Goal: Task Accomplishment & Management: Manage account settings

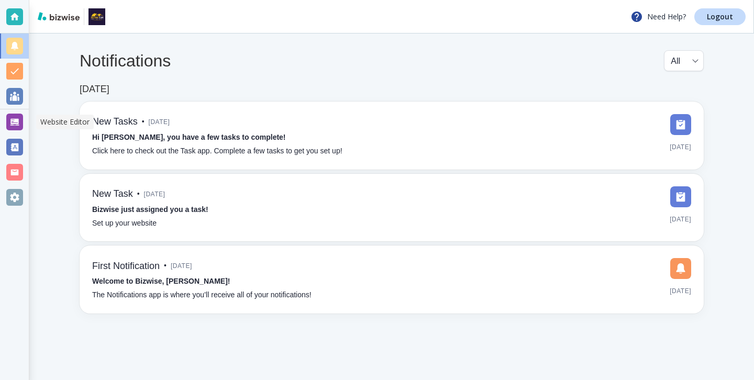
click at [8, 120] on div at bounding box center [14, 122] width 17 height 17
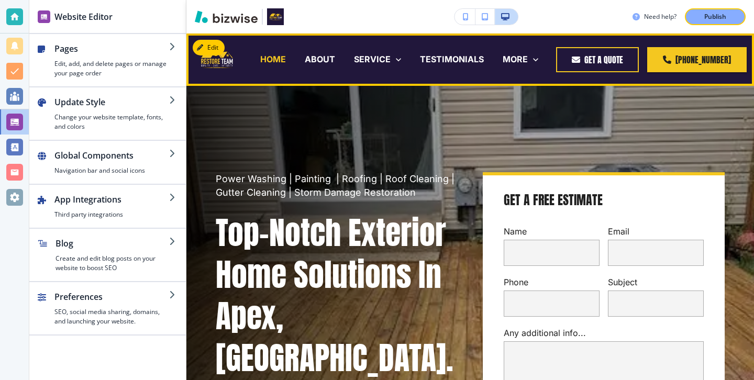
click at [273, 65] on p "HOME" at bounding box center [273, 59] width 26 height 12
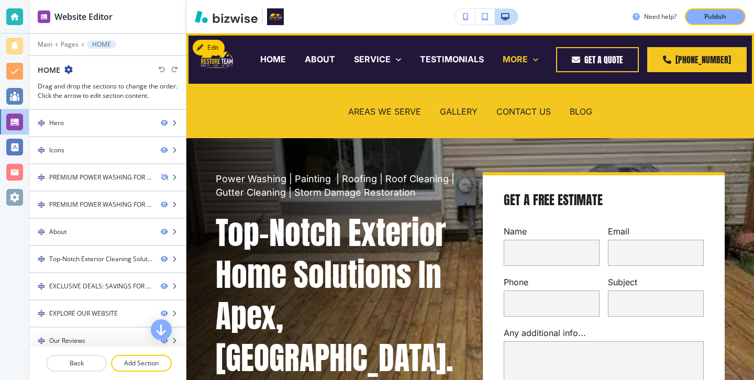
click at [522, 63] on p "MORE" at bounding box center [514, 59] width 25 height 12
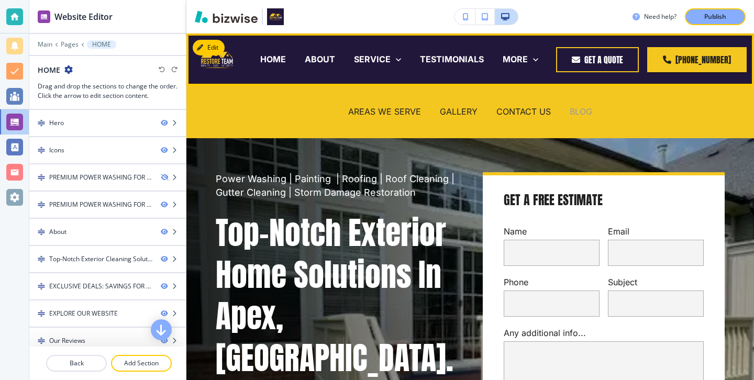
click at [569, 112] on p "BLOG" at bounding box center [580, 112] width 23 height 12
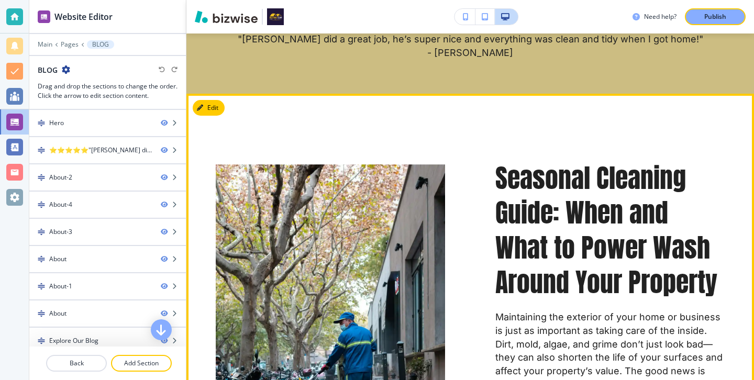
scroll to position [394, 0]
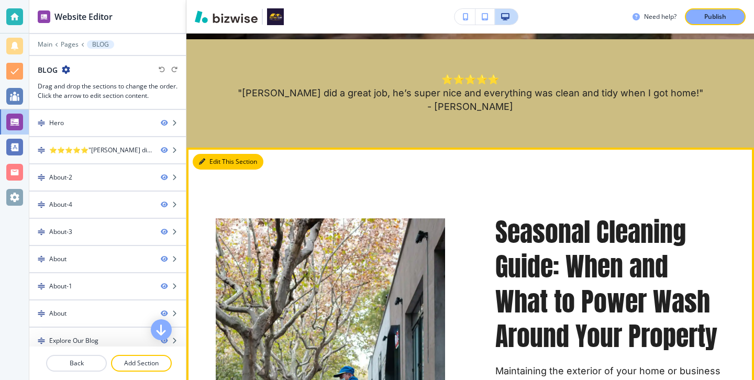
click at [205, 165] on button "Edit This Section" at bounding box center [228, 162] width 71 height 16
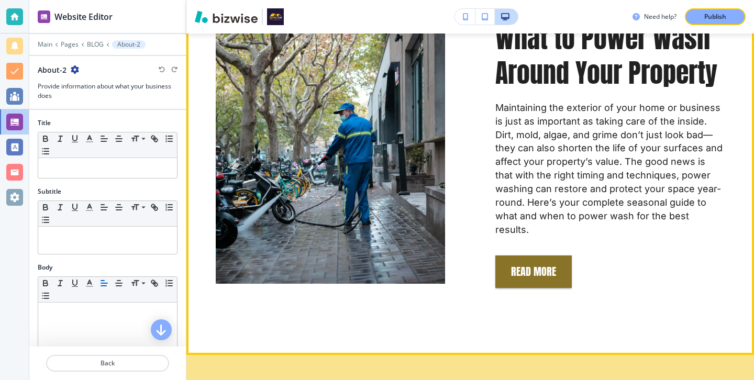
scroll to position [684, 0]
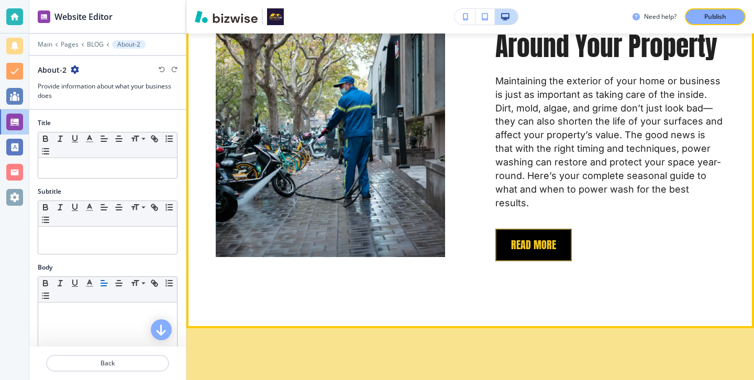
click at [563, 229] on button "REad More" at bounding box center [533, 245] width 76 height 32
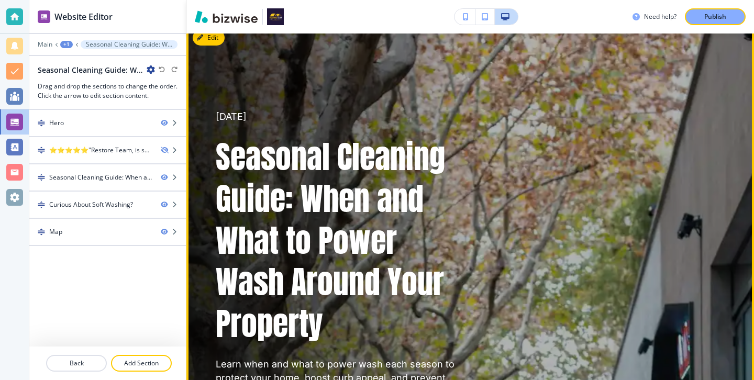
scroll to position [28, 0]
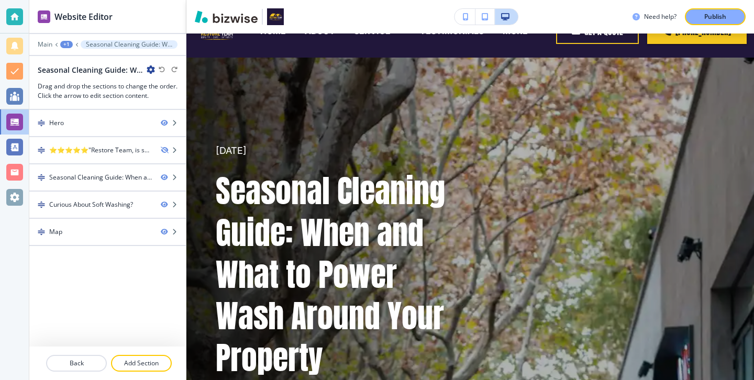
click at [151, 68] on icon "button" at bounding box center [151, 69] width 8 height 8
click at [156, 83] on p "Edit Page Settings" at bounding box center [179, 87] width 53 height 9
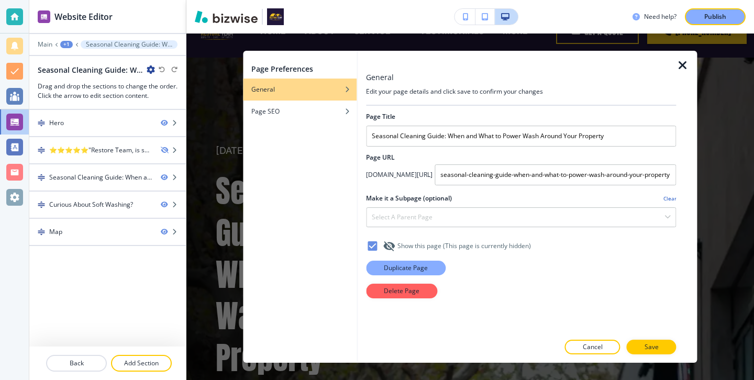
click at [404, 266] on p "Duplicate Page" at bounding box center [406, 267] width 44 height 9
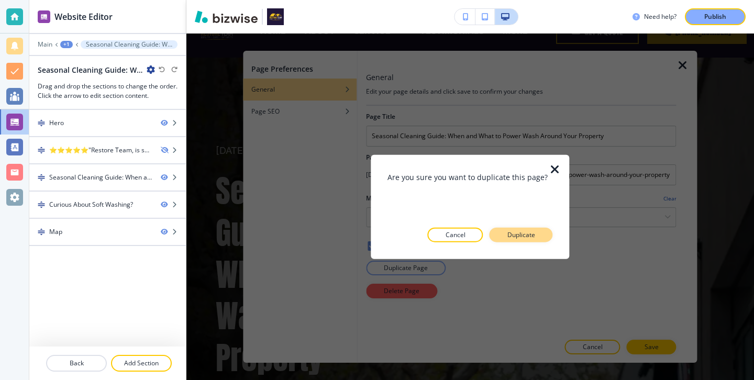
click at [540, 233] on button "Duplicate" at bounding box center [520, 234] width 63 height 15
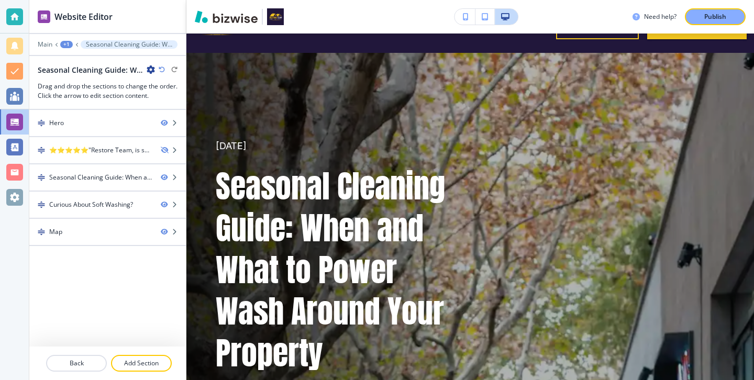
scroll to position [0, 0]
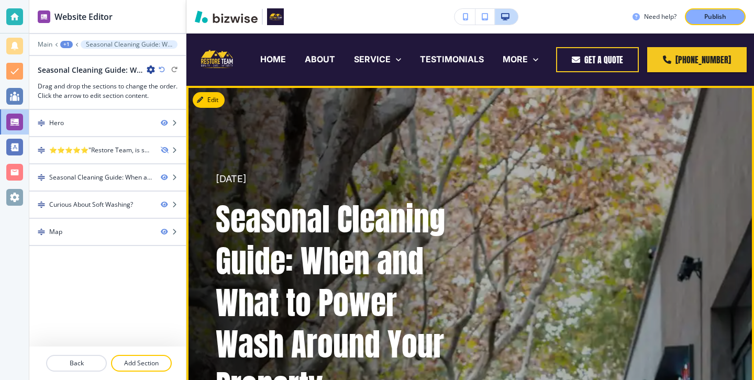
click at [221, 98] on button "Edit" at bounding box center [209, 100] width 32 height 16
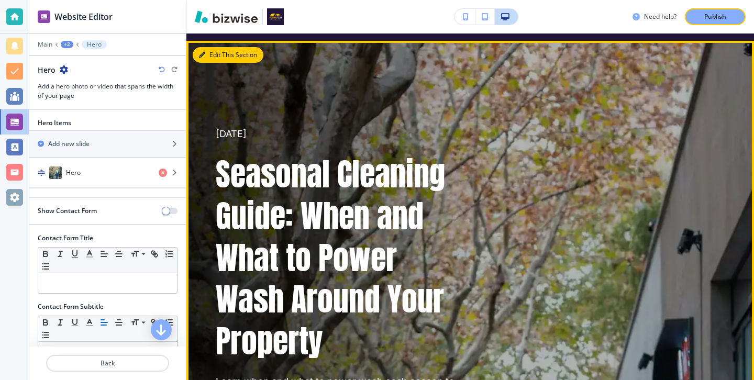
scroll to position [52, 0]
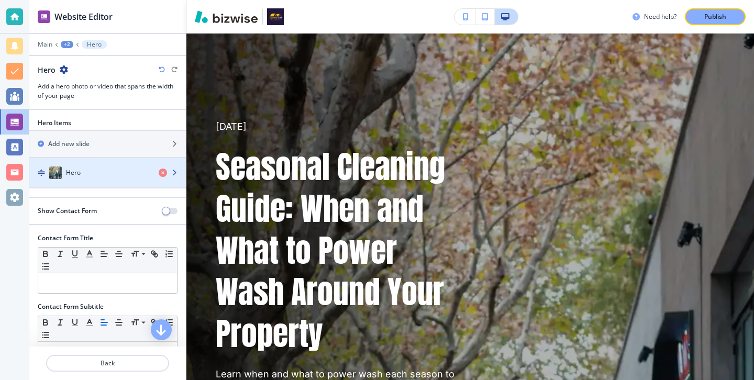
click at [103, 180] on div "button" at bounding box center [107, 183] width 156 height 8
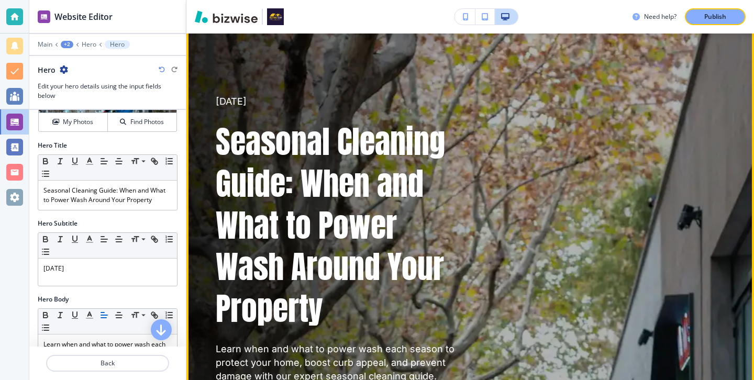
scroll to position [73, 0]
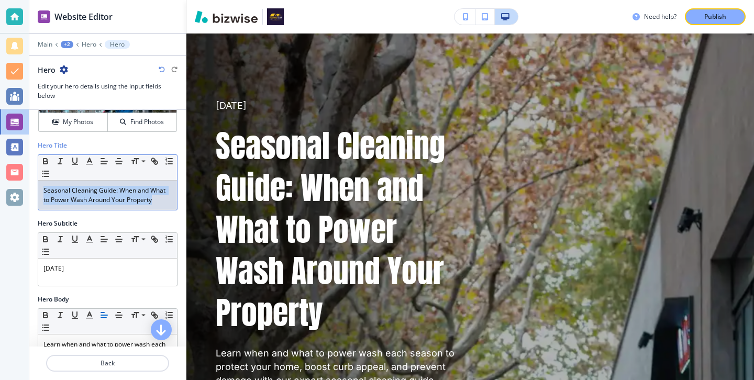
drag, startPoint x: 160, startPoint y: 205, endPoint x: 0, endPoint y: 184, distance: 161.5
click at [0, 184] on div "Website Editor Main +2 Hero Hero Hero Edit your hero details using the input fi…" at bounding box center [377, 190] width 754 height 380
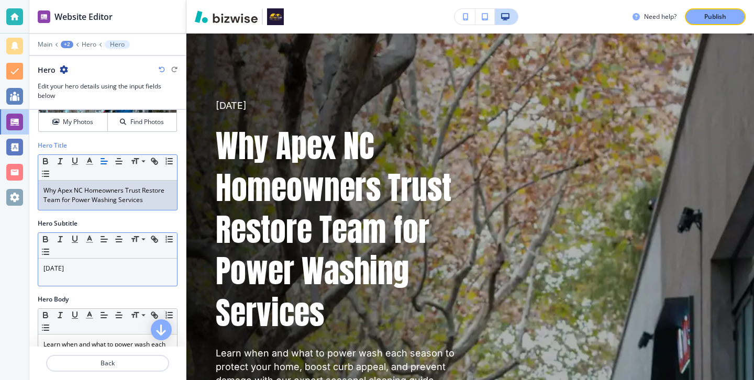
click at [64, 272] on p "August 4th 2025" at bounding box center [107, 268] width 128 height 9
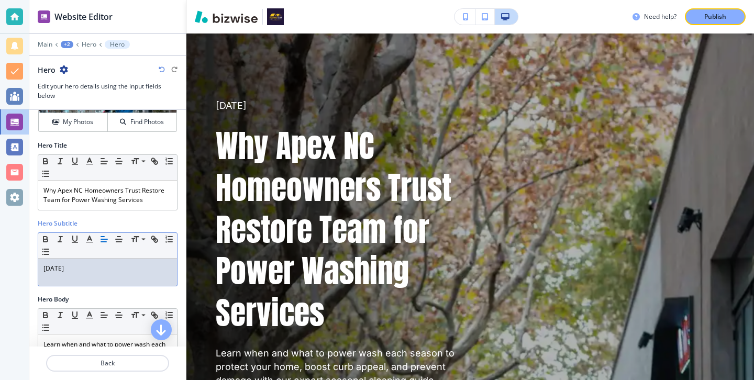
click at [72, 272] on p "August 4th 2025" at bounding box center [107, 268] width 128 height 9
click at [71, 272] on p "August 4th 2025" at bounding box center [107, 268] width 128 height 9
click at [69, 271] on p "August 4th 2025" at bounding box center [107, 268] width 128 height 9
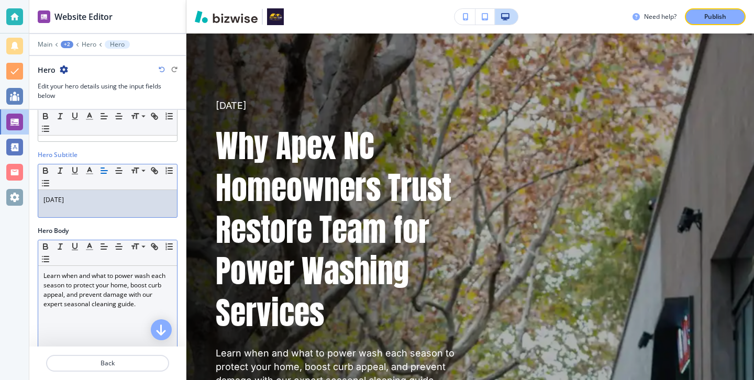
scroll to position [165, 0]
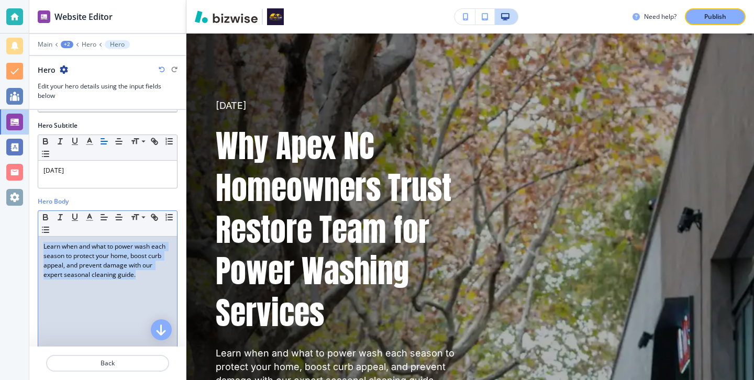
drag, startPoint x: 142, startPoint y: 275, endPoint x: 3, endPoint y: 240, distance: 143.7
click at [3, 240] on div "Website Editor Main +2 Hero Hero Hero Edit your hero details using the input fi…" at bounding box center [377, 190] width 754 height 380
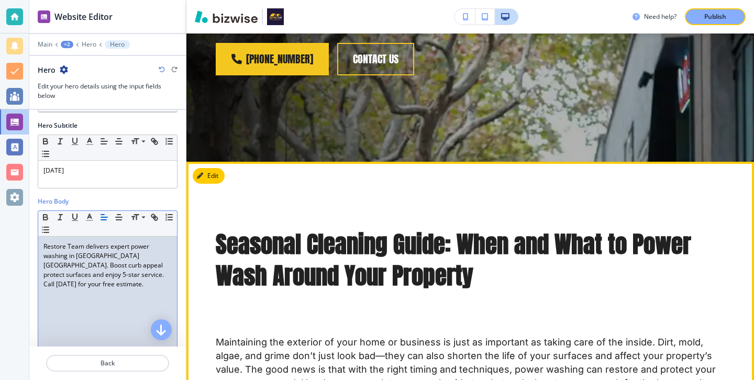
scroll to position [469, 0]
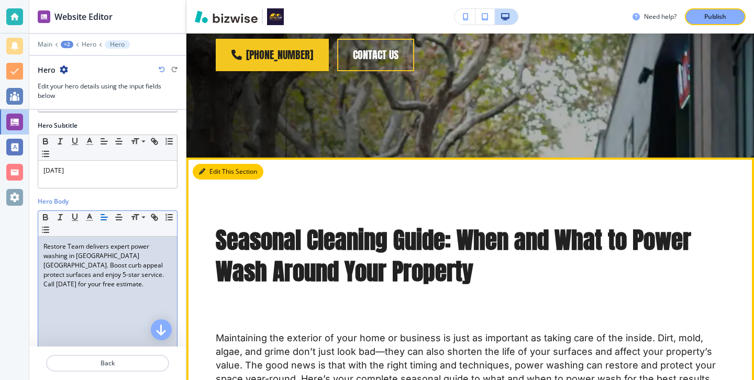
click at [216, 164] on button "Edit This Section" at bounding box center [228, 172] width 71 height 16
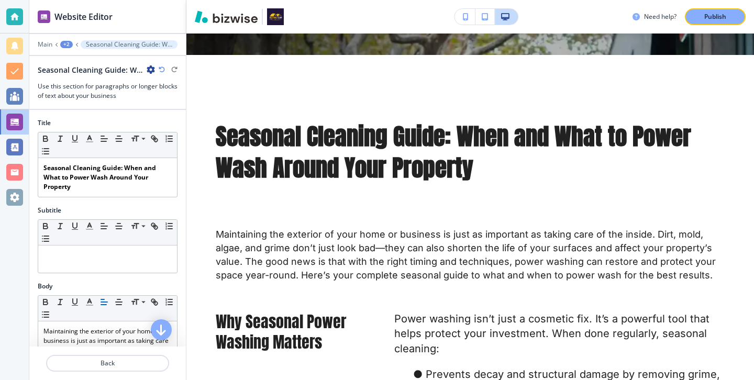
scroll to position [580, 0]
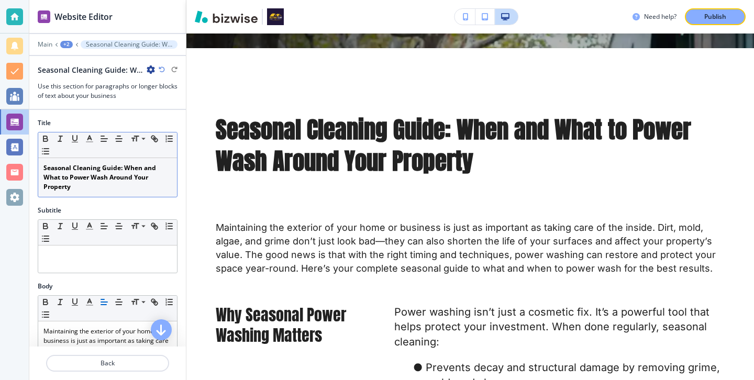
click at [129, 188] on p "Seasonal Cleaning Guide: When and What to Power Wash Around Your Property" at bounding box center [107, 177] width 128 height 28
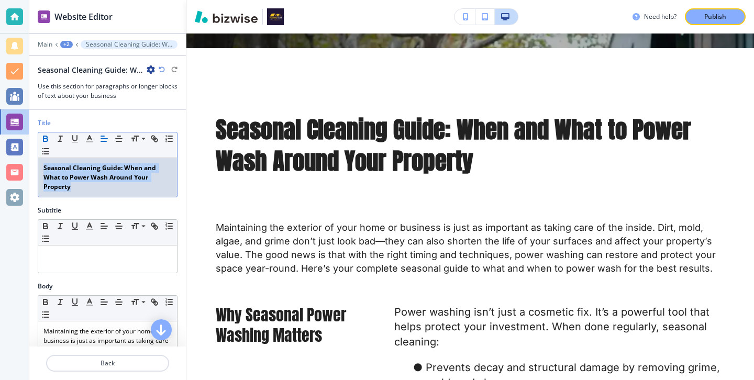
drag, startPoint x: 127, startPoint y: 188, endPoint x: 66, endPoint y: 162, distance: 65.6
click at [66, 162] on div "Seasonal Cleaning Guide: When and What to Power Wash Around Your Property" at bounding box center [107, 177] width 139 height 39
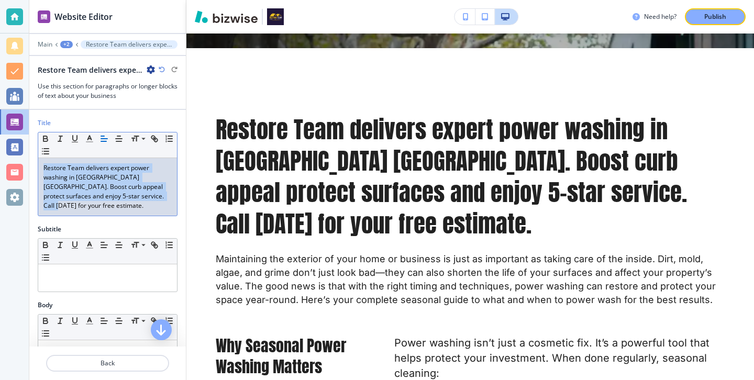
drag, startPoint x: 149, startPoint y: 194, endPoint x: 36, endPoint y: 152, distance: 120.6
click at [36, 152] on div "Title Small Normal Large Huge Restore Team delivers expert power washing in Ape…" at bounding box center [107, 171] width 156 height 106
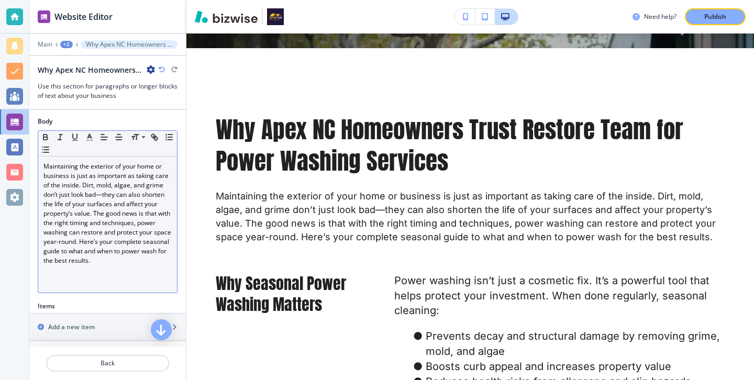
scroll to position [165, 0]
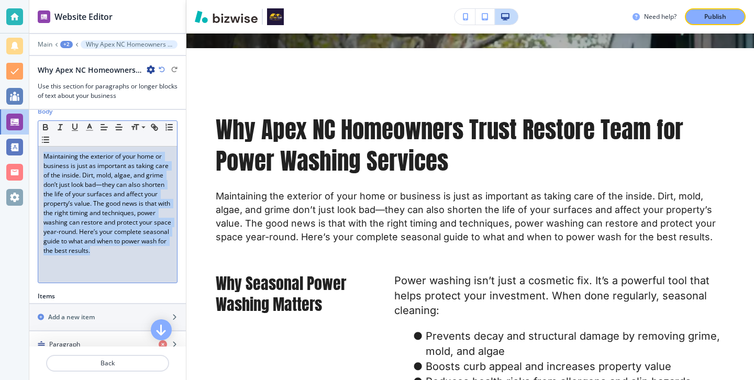
drag, startPoint x: 120, startPoint y: 280, endPoint x: 10, endPoint y: 146, distance: 174.0
click at [10, 146] on div "Website Editor Main +2 Why Apex NC Homeowners Trust Restore Team for Power Wash…" at bounding box center [377, 190] width 754 height 380
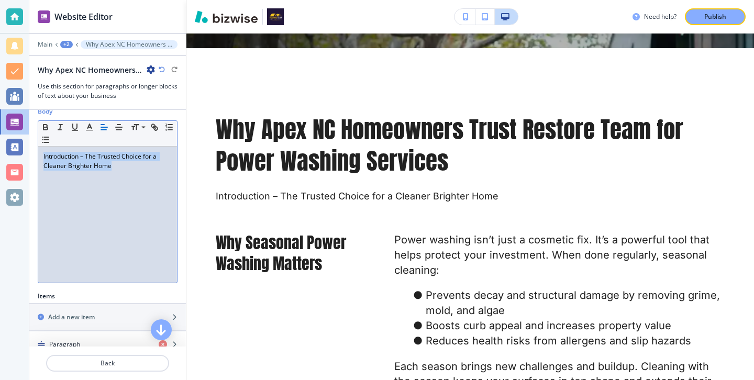
drag, startPoint x: 140, startPoint y: 172, endPoint x: 58, endPoint y: 146, distance: 85.6
click at [59, 146] on div "Small Normal Large Huge Introduction – The Trusted Choice for a Cleaner Brighte…" at bounding box center [108, 201] width 140 height 163
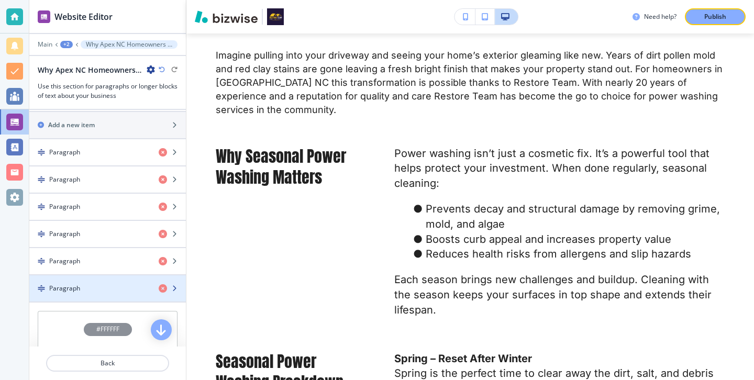
scroll to position [344, 0]
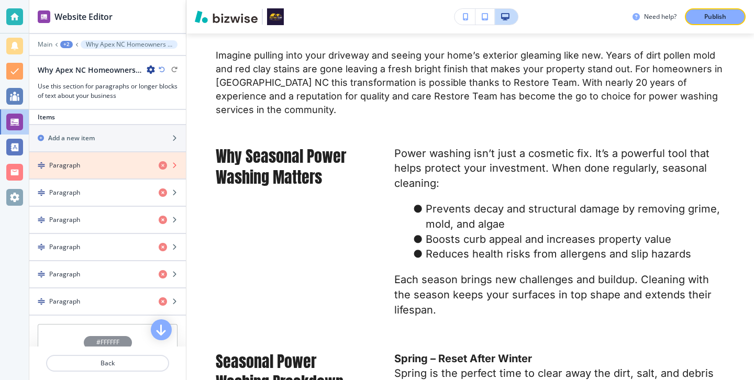
click at [162, 167] on icon "button" at bounding box center [163, 165] width 8 height 8
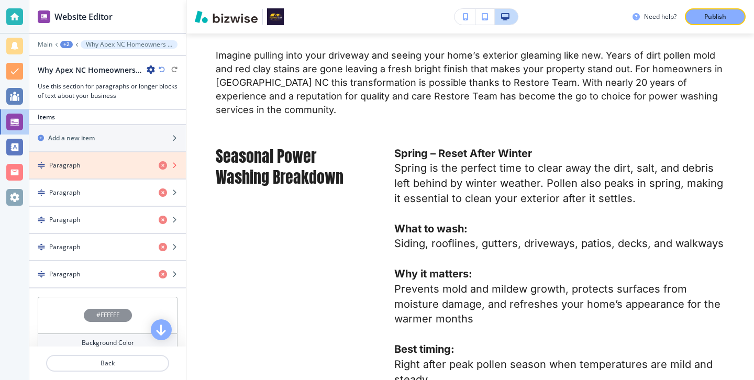
click at [162, 167] on icon "button" at bounding box center [163, 165] width 8 height 8
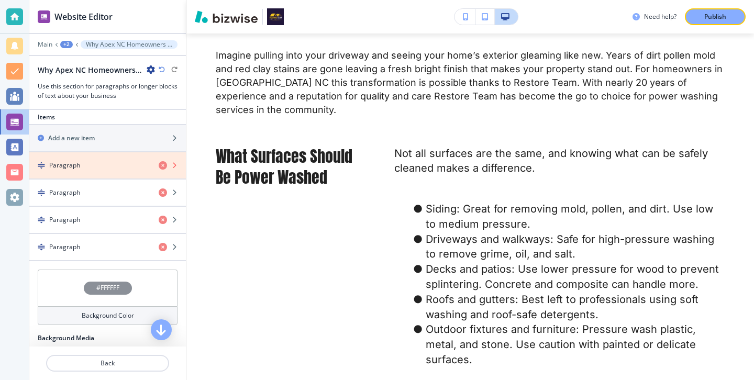
click at [162, 167] on icon "button" at bounding box center [163, 165] width 8 height 8
click at [162, 188] on icon "button" at bounding box center [163, 192] width 8 height 8
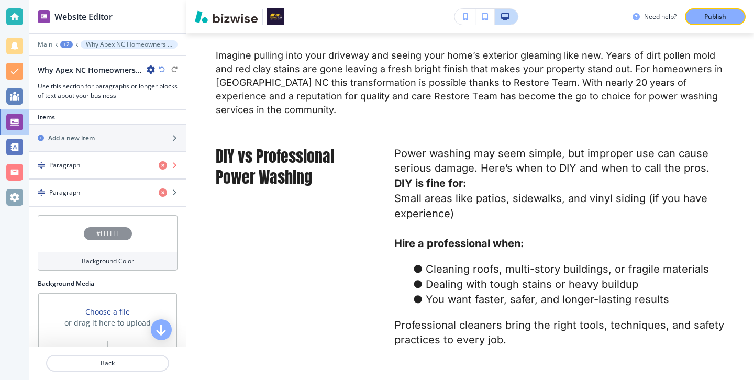
click at [162, 167] on icon "button" at bounding box center [163, 165] width 8 height 8
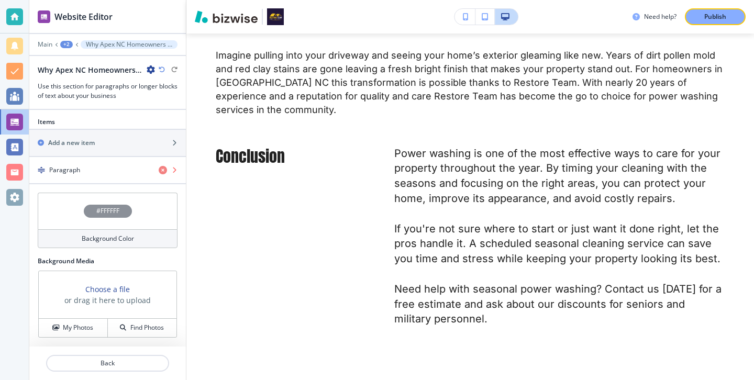
click at [162, 167] on icon "button" at bounding box center [163, 170] width 8 height 8
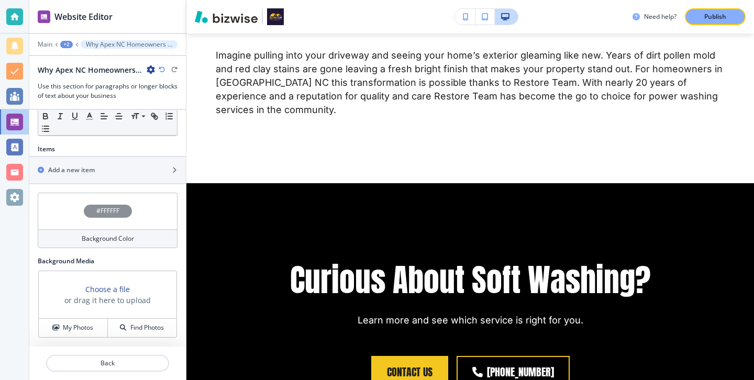
scroll to position [312, 0]
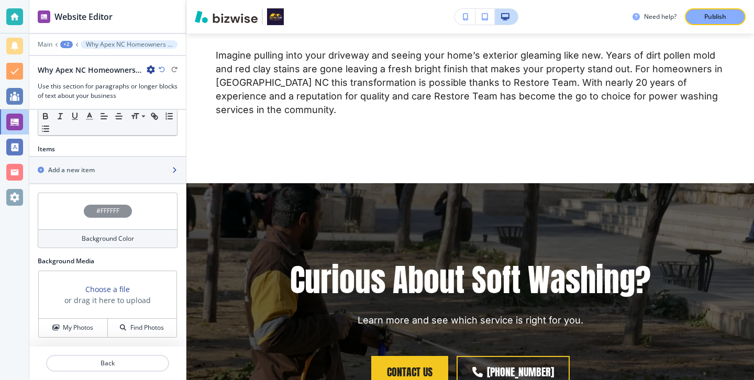
click at [162, 167] on div "Add a new item" at bounding box center [95, 169] width 133 height 9
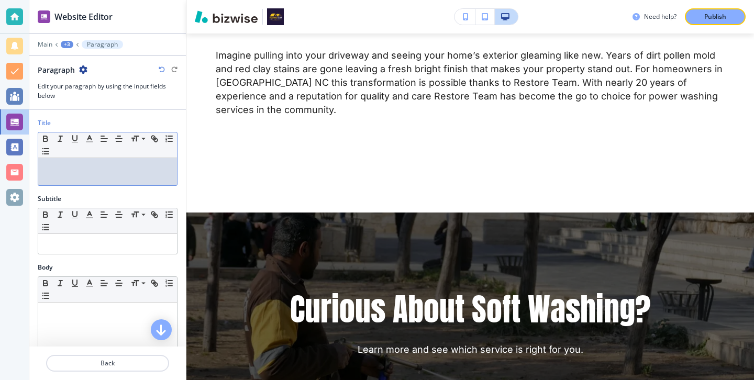
click at [94, 166] on p at bounding box center [107, 167] width 128 height 9
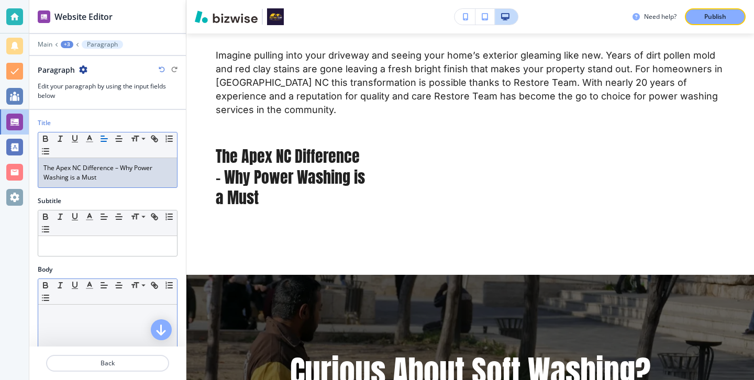
click at [121, 310] on p at bounding box center [107, 314] width 128 height 9
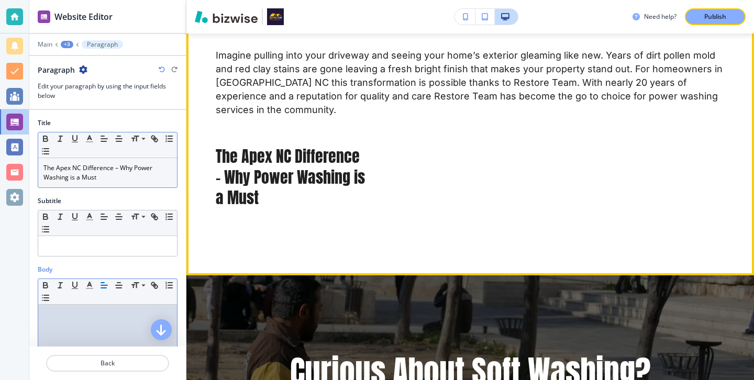
scroll to position [144, 0]
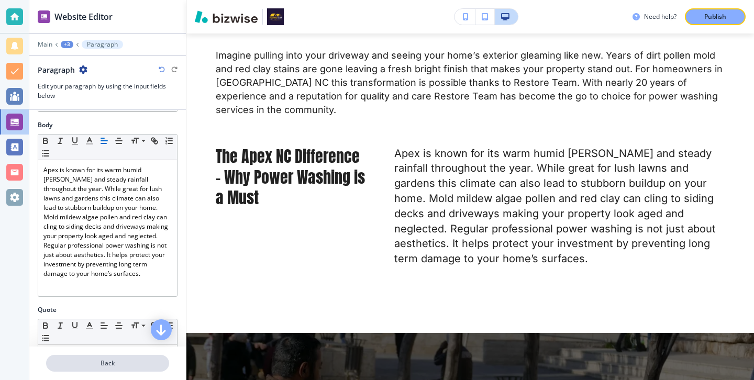
click at [125, 362] on p "Back" at bounding box center [107, 363] width 121 height 9
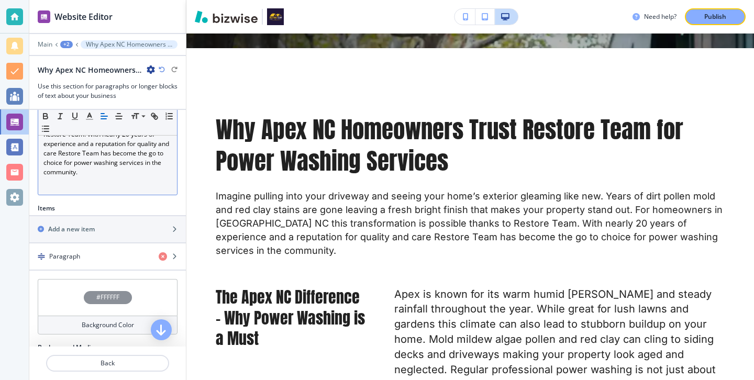
scroll to position [257, 0]
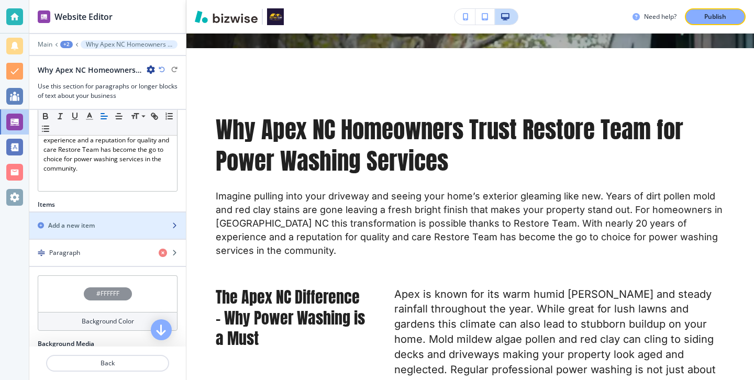
click at [119, 230] on div "button" at bounding box center [107, 234] width 156 height 8
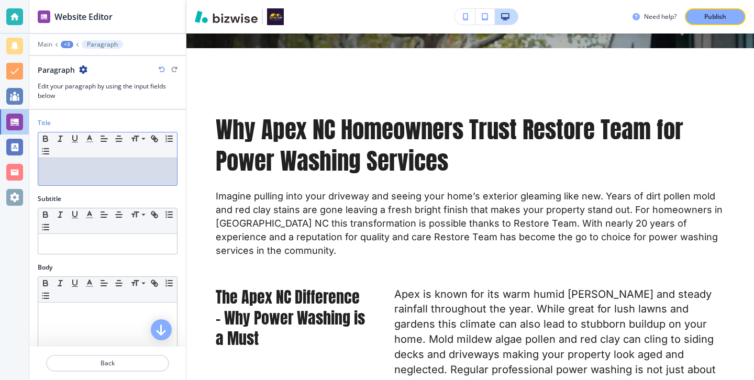
click at [137, 165] on p at bounding box center [107, 167] width 128 height 9
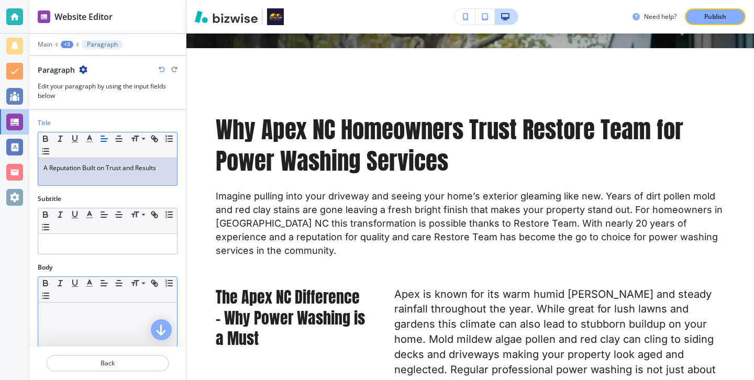
click at [141, 320] on div at bounding box center [107, 371] width 139 height 136
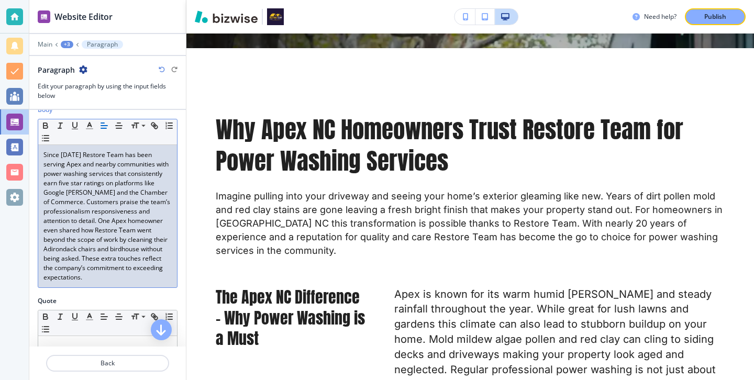
scroll to position [158, 0]
click at [129, 365] on p "Back" at bounding box center [107, 363] width 121 height 9
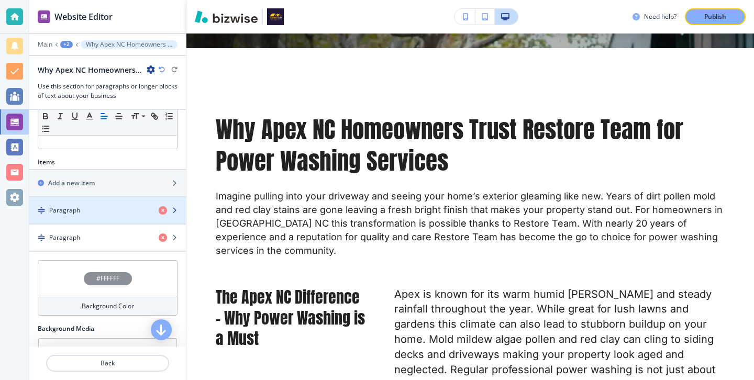
scroll to position [266, 0]
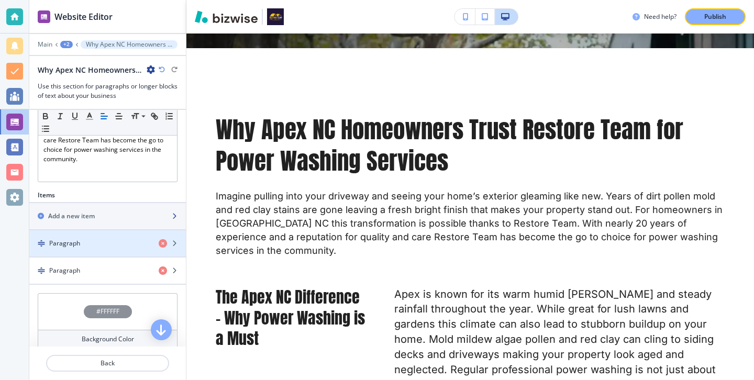
click at [112, 212] on div "Add a new item" at bounding box center [95, 215] width 133 height 9
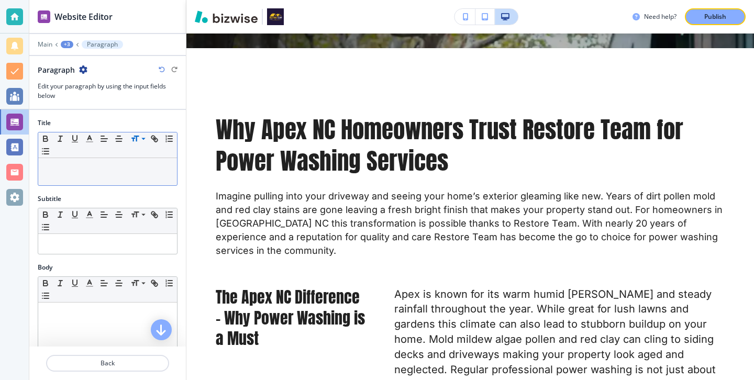
click at [142, 135] on icon at bounding box center [143, 138] width 13 height 9
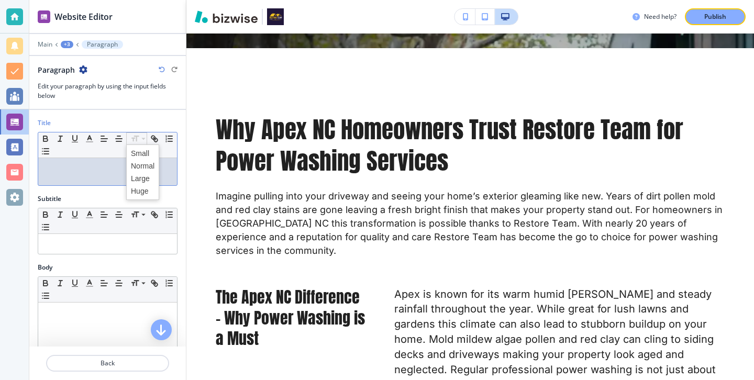
click at [81, 171] on p at bounding box center [107, 167] width 128 height 9
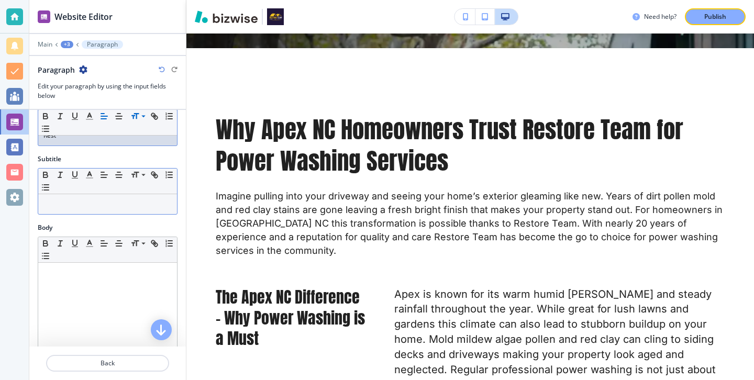
scroll to position [61, 0]
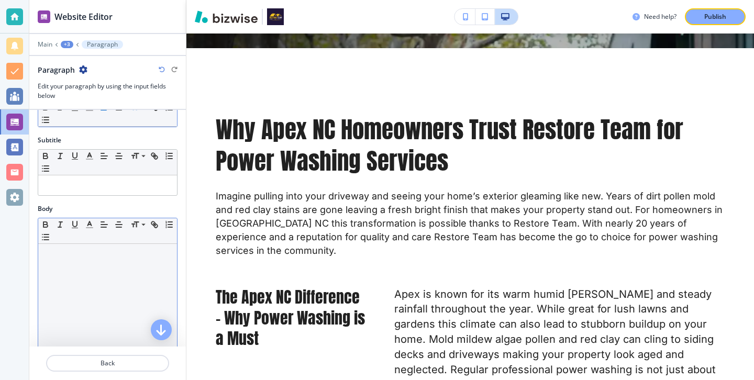
click at [111, 275] on div at bounding box center [107, 312] width 139 height 136
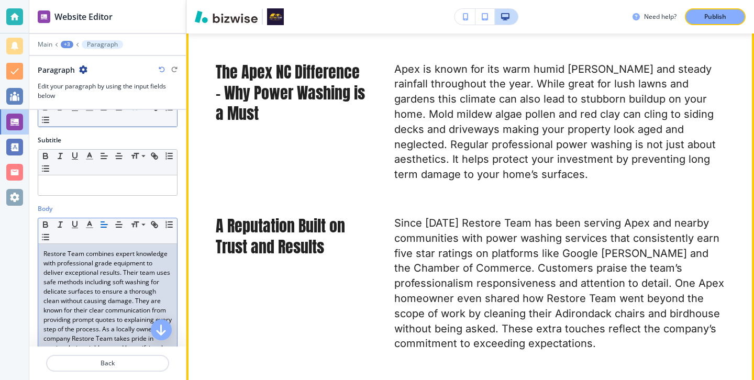
scroll to position [802, 0]
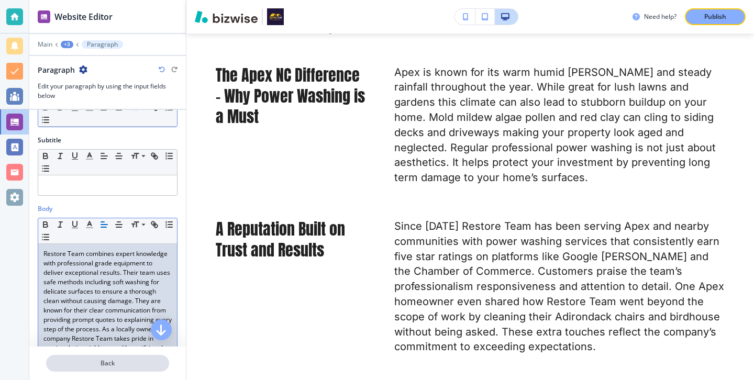
click at [107, 368] on button "Back" at bounding box center [107, 363] width 123 height 17
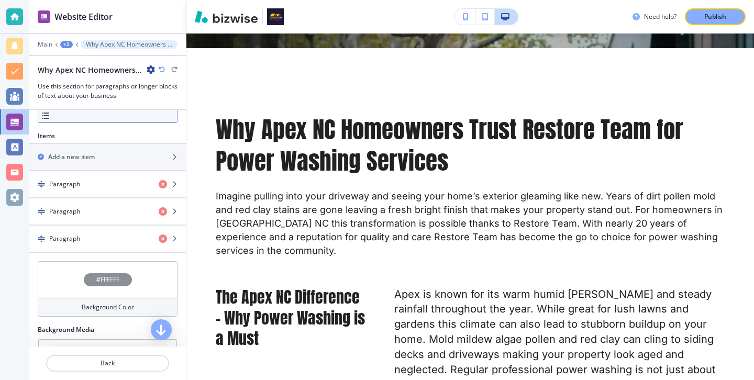
scroll to position [325, 0]
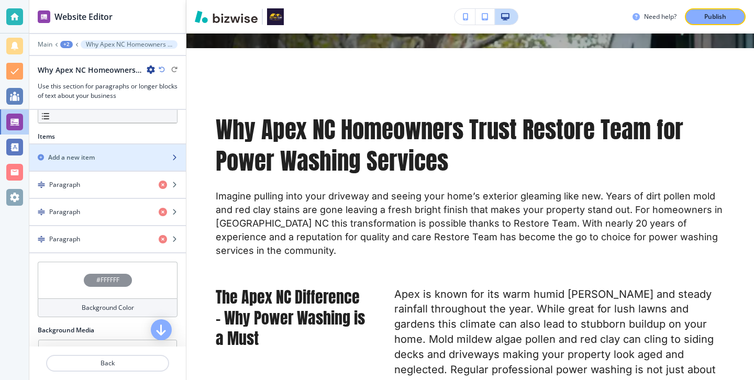
click at [110, 167] on div "button" at bounding box center [107, 166] width 156 height 8
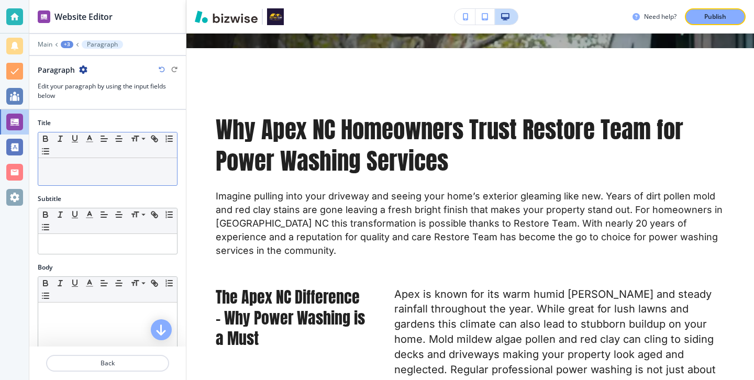
click at [172, 181] on div at bounding box center [107, 171] width 139 height 27
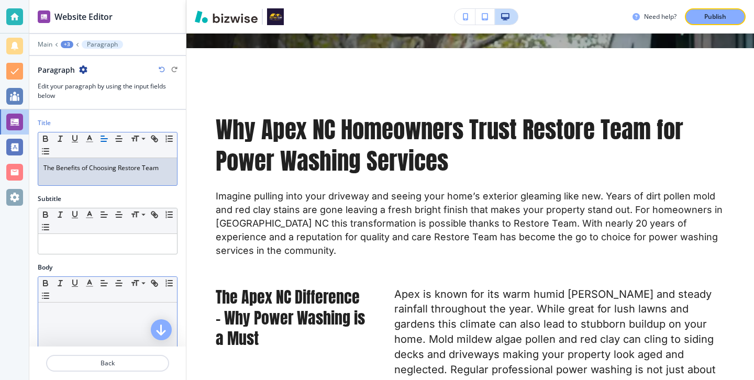
click at [126, 306] on div at bounding box center [107, 371] width 139 height 136
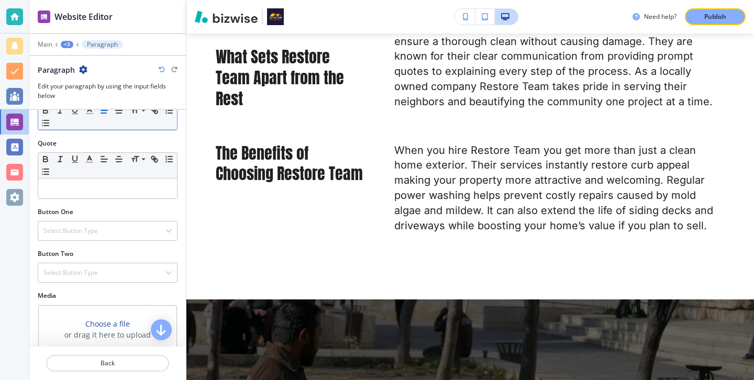
scroll to position [343, 0]
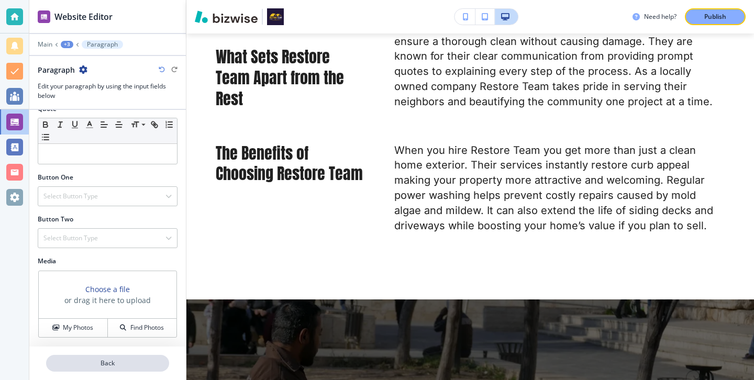
click at [122, 363] on p "Back" at bounding box center [107, 363] width 121 height 9
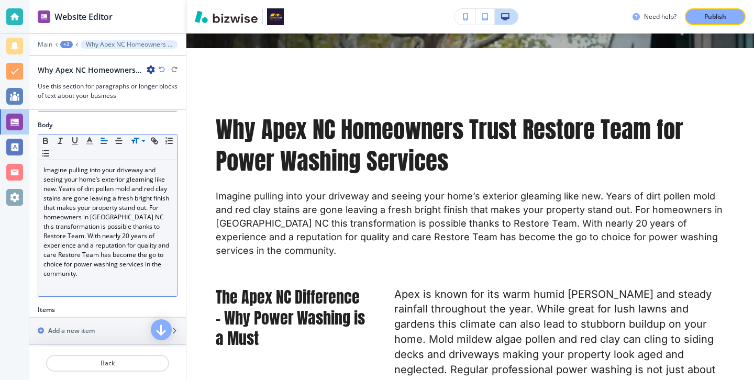
scroll to position [214, 0]
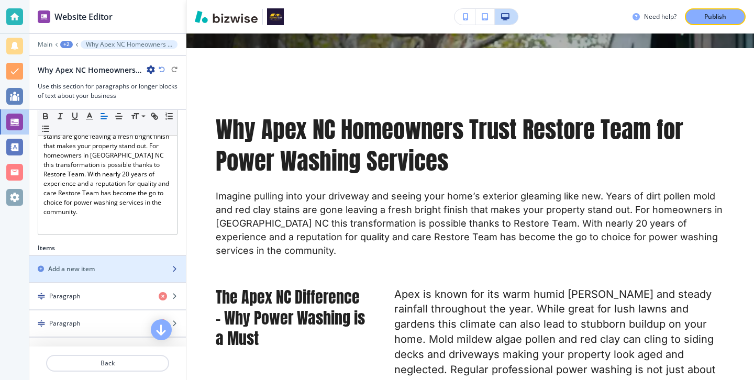
click at [141, 260] on div "button" at bounding box center [107, 260] width 156 height 8
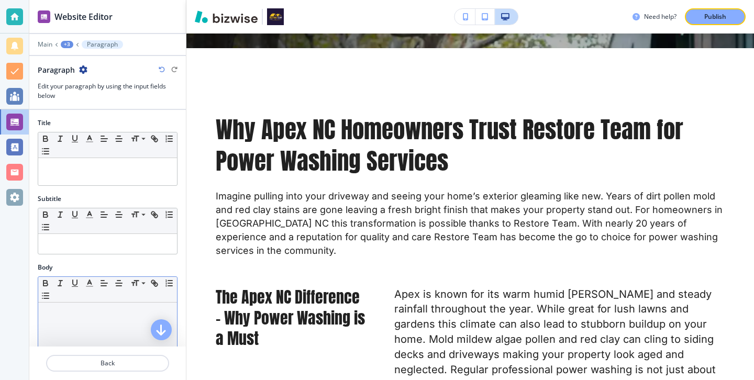
click at [93, 305] on div at bounding box center [107, 371] width 139 height 136
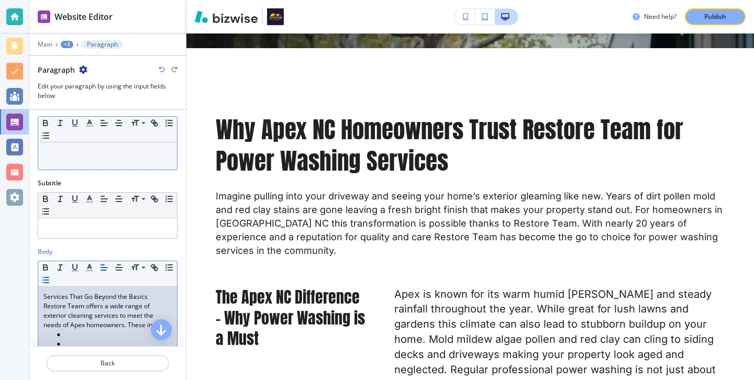
scroll to position [14, 0]
click at [113, 155] on p at bounding box center [107, 154] width 128 height 9
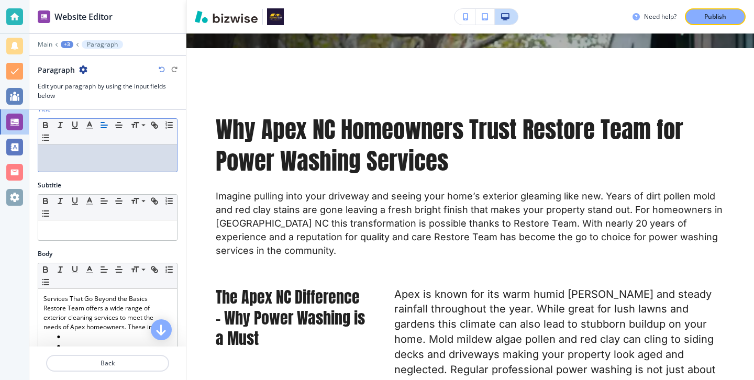
scroll to position [0, 0]
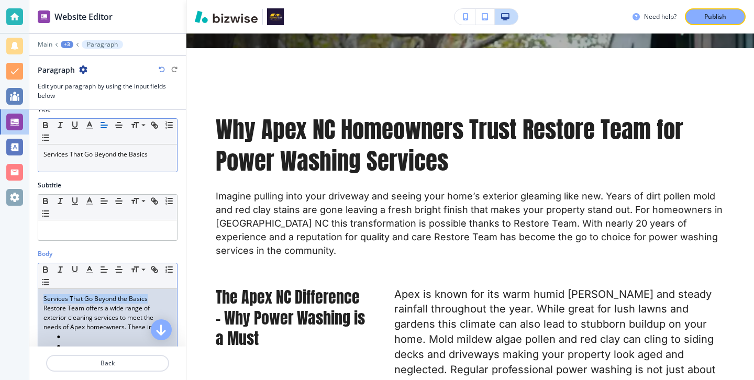
drag, startPoint x: 162, startPoint y: 301, endPoint x: 0, endPoint y: 297, distance: 162.3
click at [0, 297] on div "Website Editor Main +3 Paragraph Paragraph Edit your paragraph by using the inp…" at bounding box center [377, 190] width 754 height 380
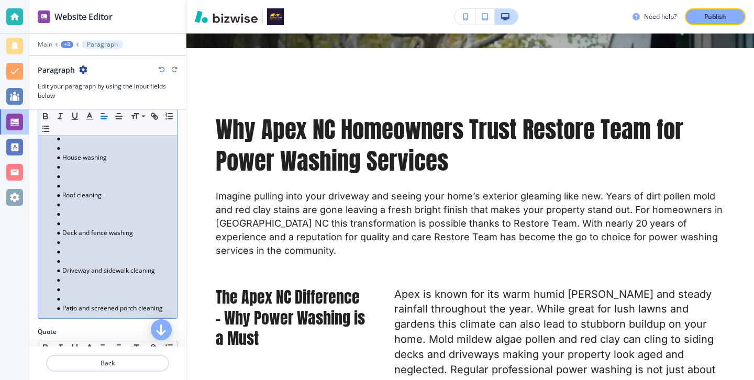
scroll to position [251, 0]
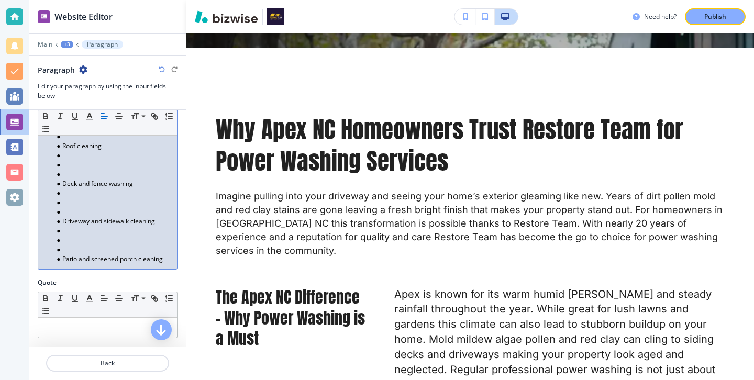
click at [73, 255] on li "Patio and screened porch cleaning" at bounding box center [112, 258] width 119 height 9
click at [73, 248] on li at bounding box center [112, 249] width 119 height 9
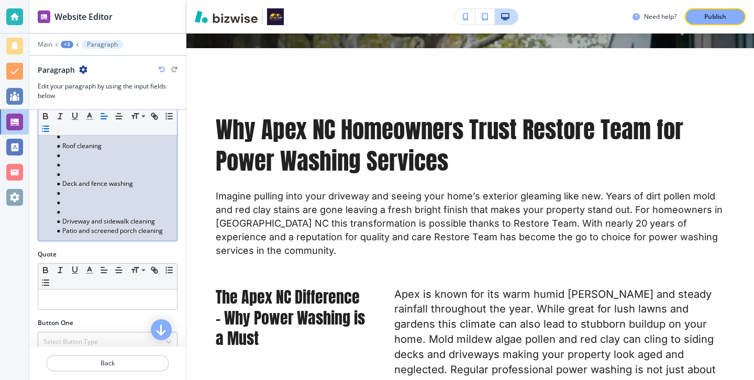
click at [76, 211] on li at bounding box center [112, 211] width 119 height 9
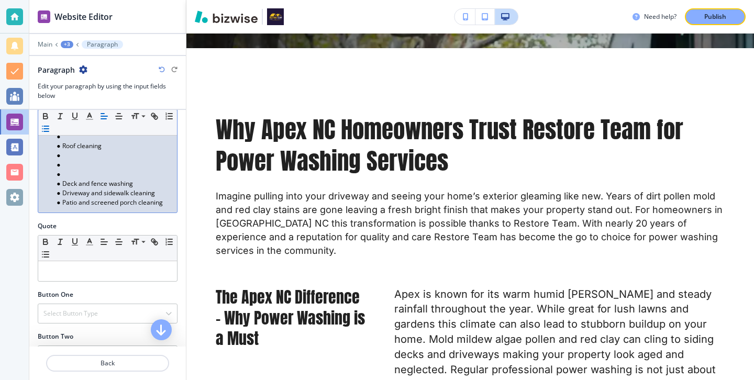
click at [76, 172] on li at bounding box center [112, 174] width 119 height 9
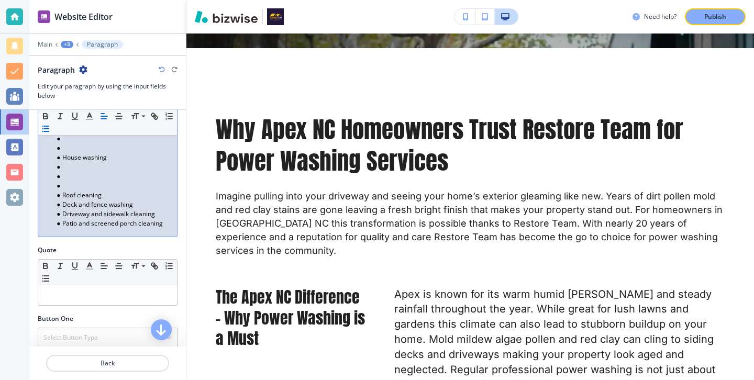
scroll to position [175, 0]
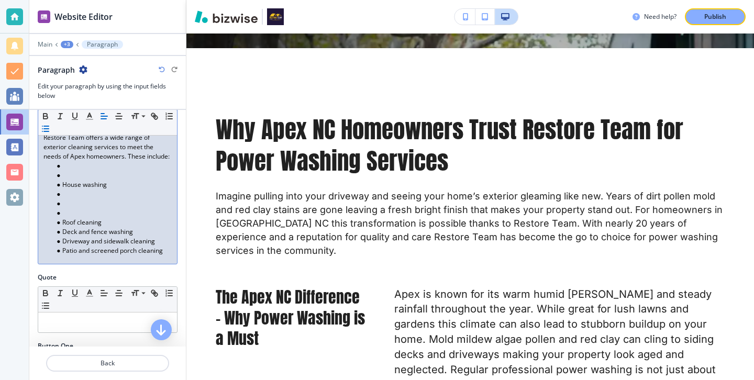
click at [68, 213] on li at bounding box center [112, 212] width 119 height 9
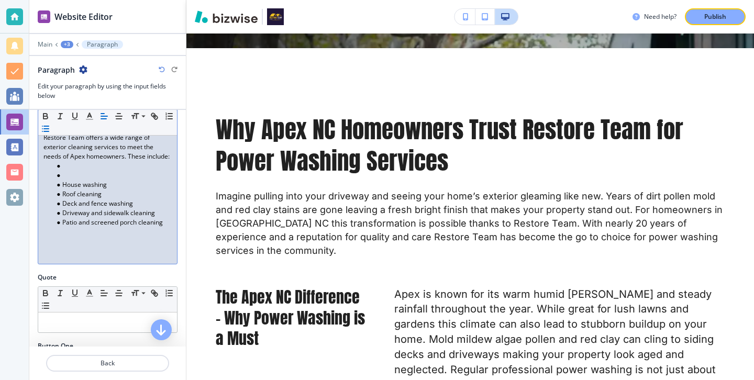
click at [54, 169] on li at bounding box center [112, 165] width 119 height 9
click at [64, 171] on li at bounding box center [112, 175] width 119 height 9
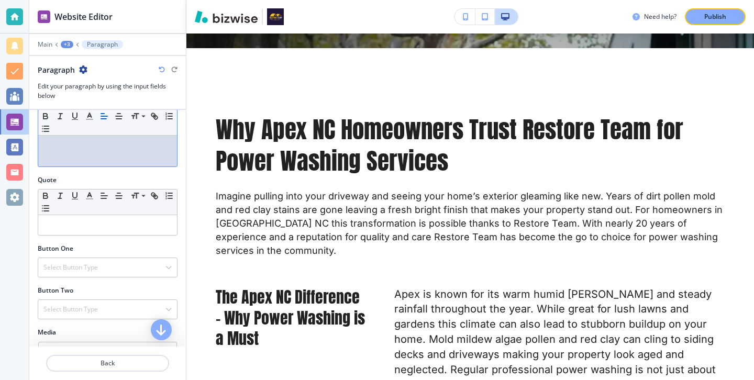
scroll to position [343, 0]
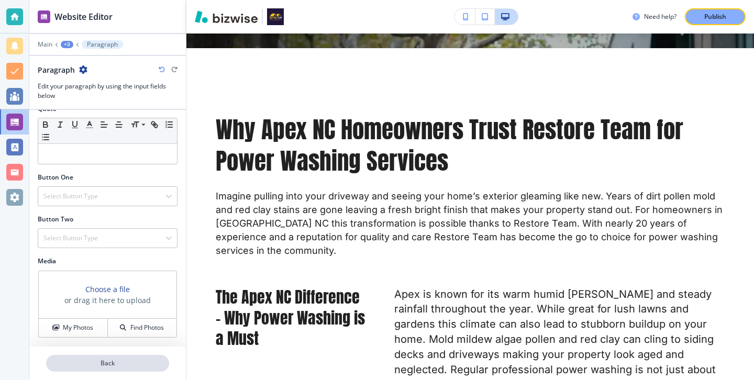
click at [96, 365] on p "Back" at bounding box center [107, 363] width 121 height 9
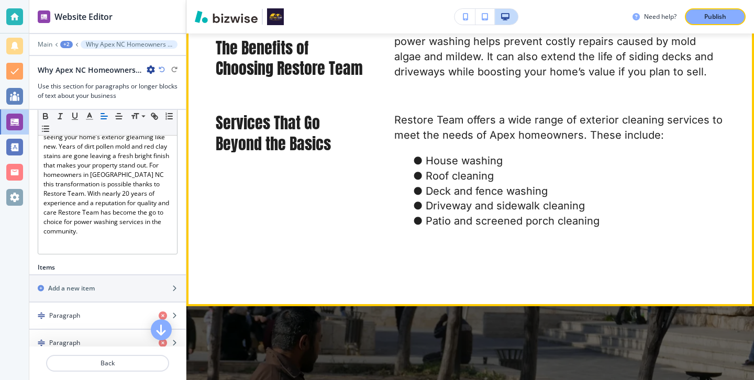
scroll to position [1358, 0]
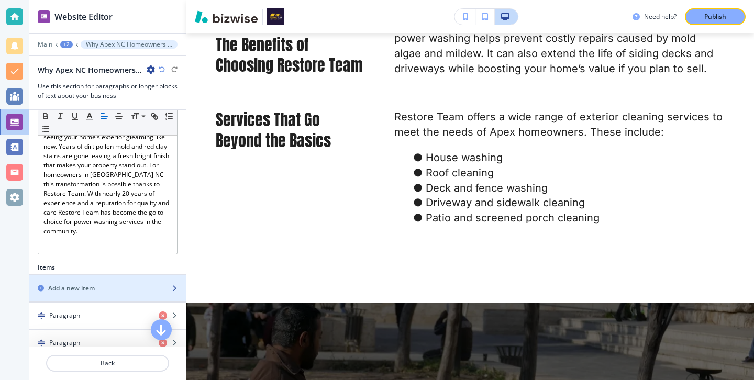
click at [80, 286] on h2 "Add a new item" at bounding box center [71, 288] width 47 height 9
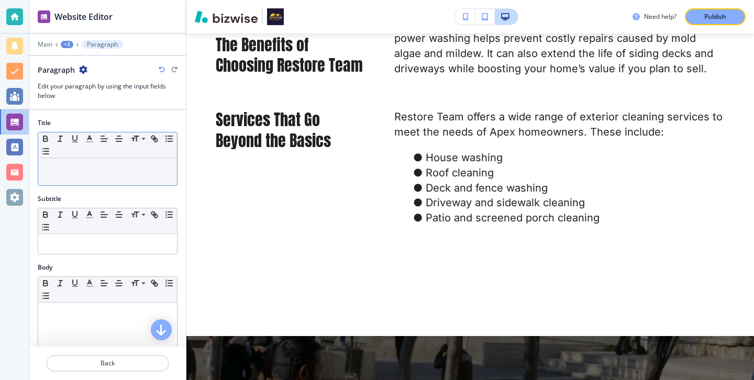
click at [167, 166] on p at bounding box center [107, 167] width 128 height 9
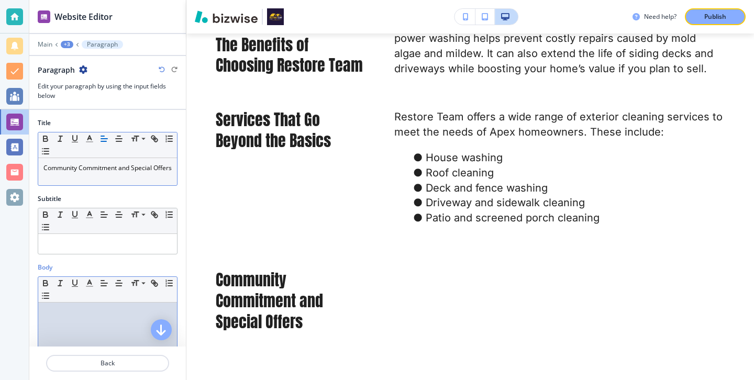
click at [124, 310] on p at bounding box center [107, 312] width 128 height 9
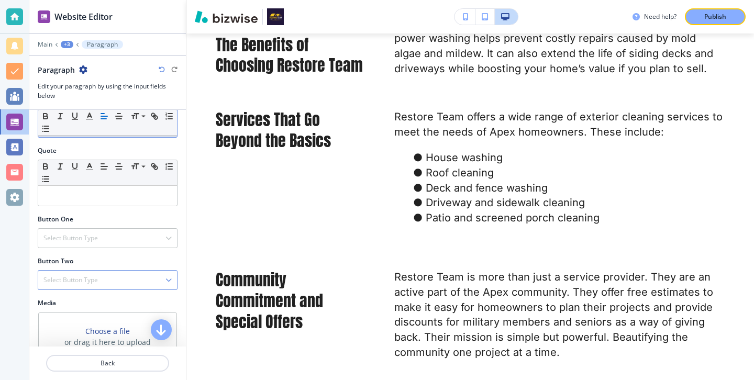
scroll to position [345, 0]
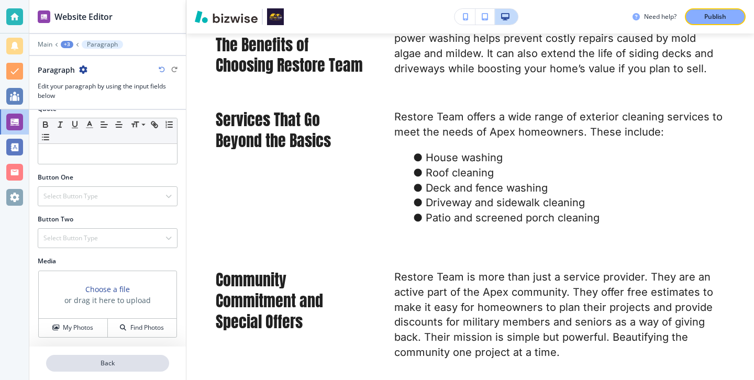
click at [143, 361] on p "Back" at bounding box center [107, 363] width 121 height 9
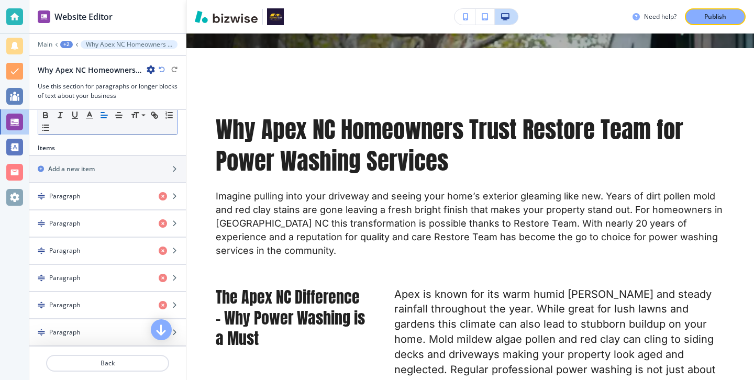
scroll to position [244, 0]
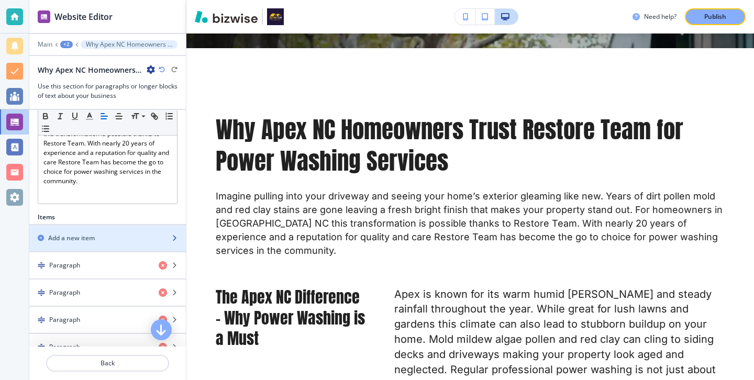
click at [120, 239] on div "Add a new item" at bounding box center [95, 237] width 133 height 9
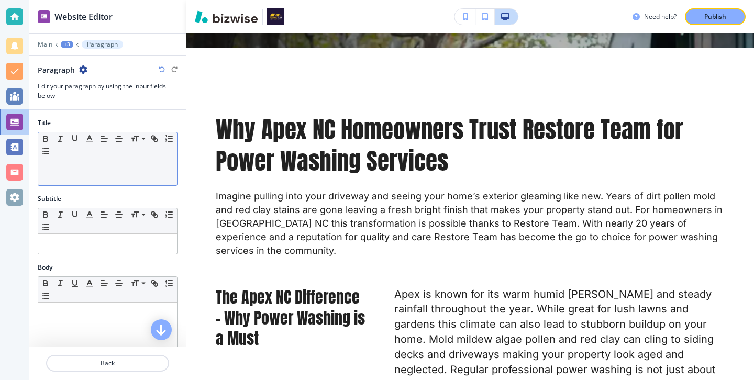
click at [162, 167] on p at bounding box center [107, 167] width 128 height 9
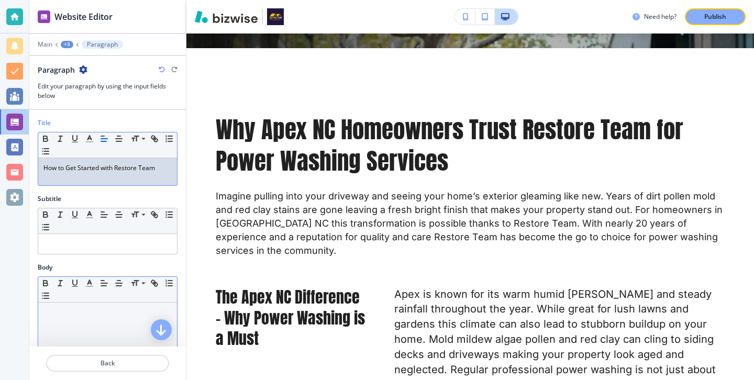
click at [82, 304] on div at bounding box center [107, 371] width 139 height 136
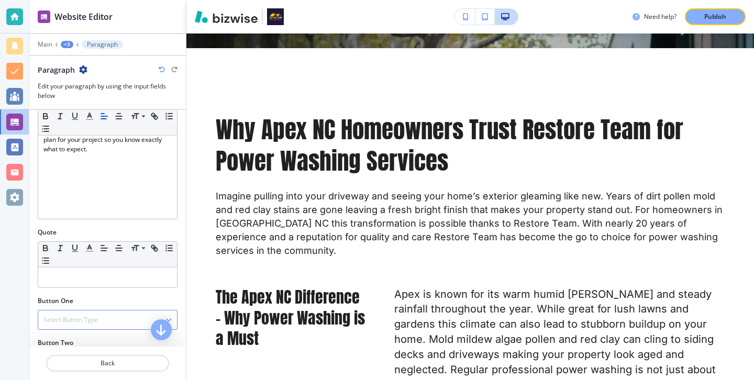
scroll to position [231, 0]
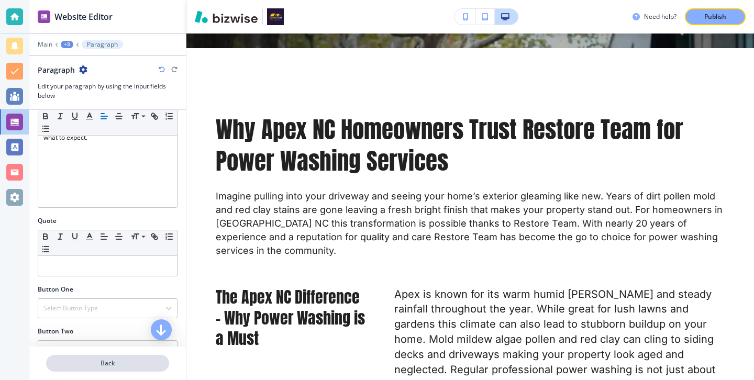
click at [127, 362] on p "Back" at bounding box center [107, 363] width 121 height 9
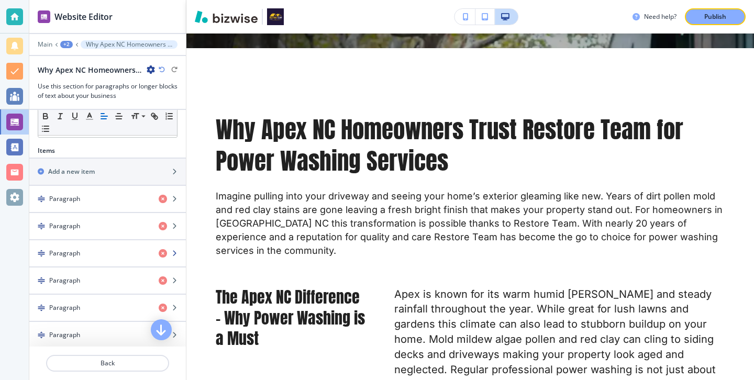
scroll to position [279, 0]
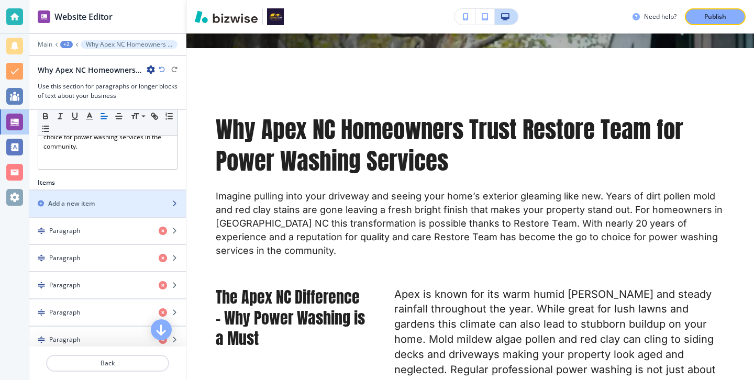
click at [129, 210] on div "button" at bounding box center [107, 212] width 156 height 8
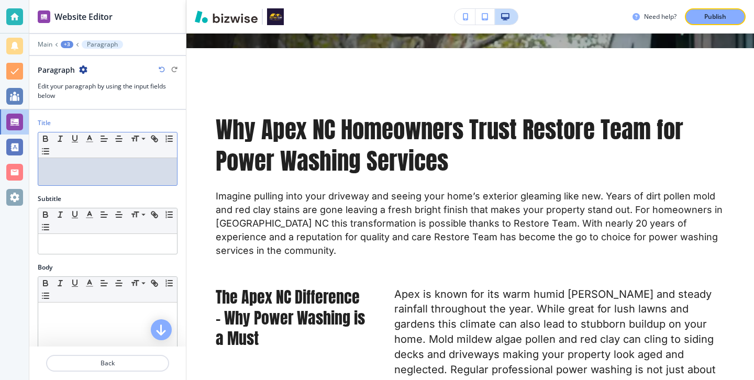
click at [124, 172] on p at bounding box center [107, 167] width 128 height 9
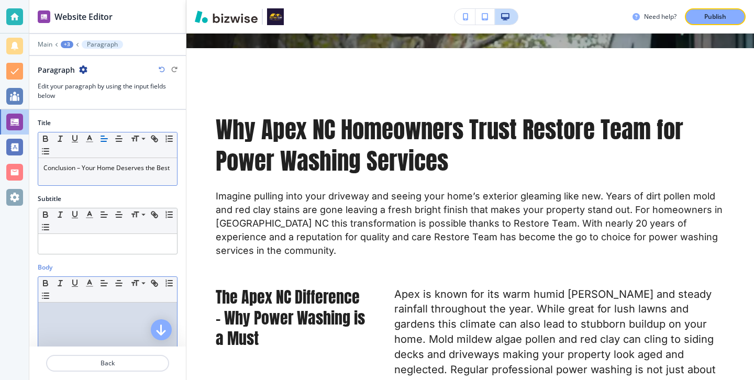
click at [129, 330] on div at bounding box center [107, 371] width 139 height 136
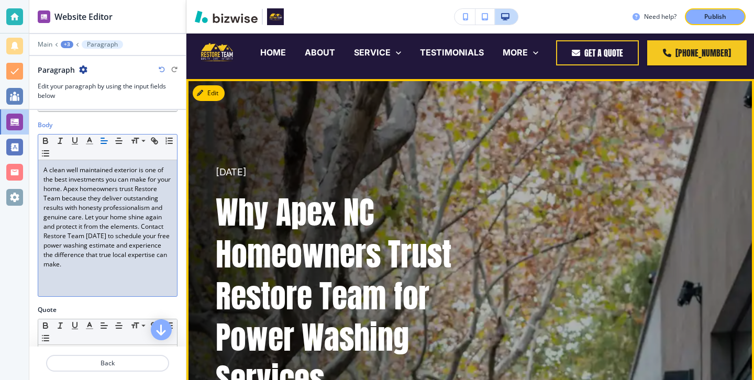
scroll to position [0, 0]
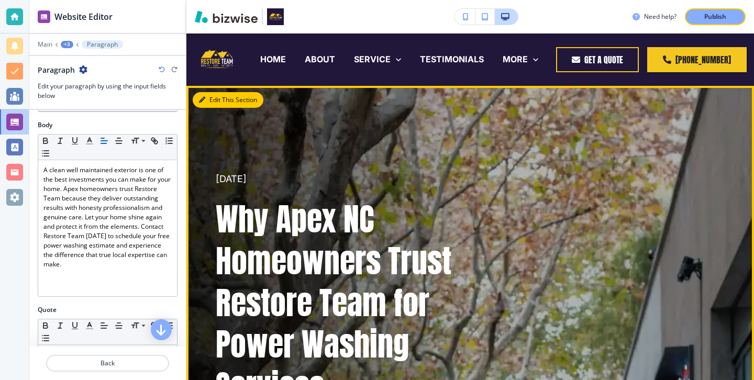
click at [223, 104] on button "Edit This Section" at bounding box center [228, 100] width 71 height 16
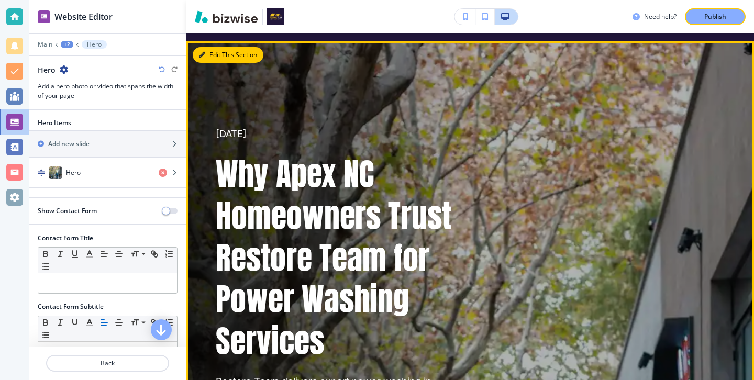
scroll to position [52, 0]
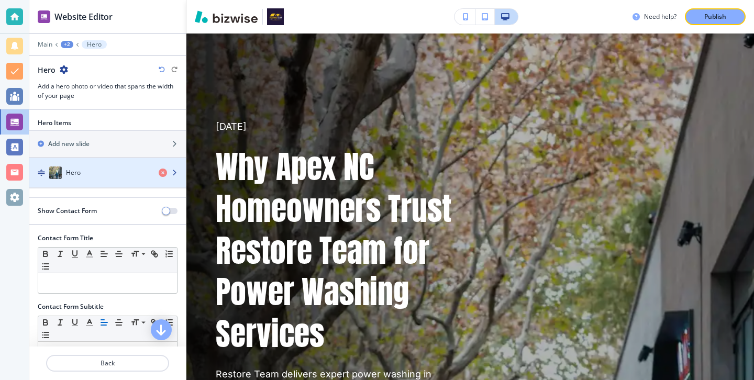
click at [122, 176] on div "Hero" at bounding box center [89, 172] width 121 height 13
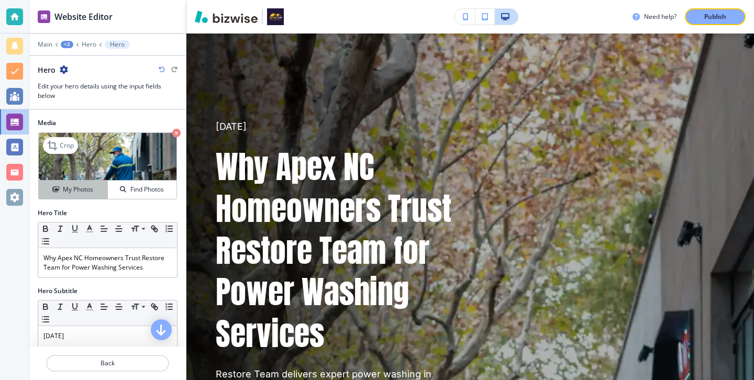
click at [80, 188] on h4 "My Photos" at bounding box center [78, 189] width 30 height 9
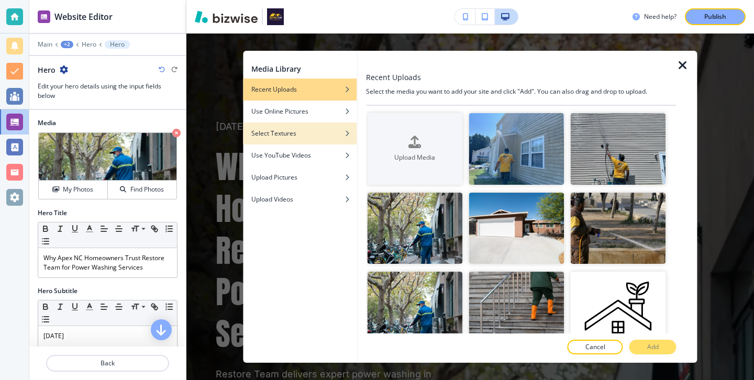
click at [301, 122] on div "button" at bounding box center [300, 125] width 114 height 6
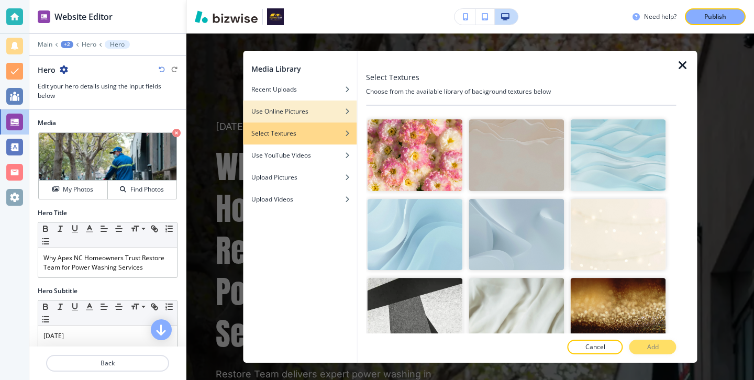
click at [304, 113] on h4 "Use Online Pictures" at bounding box center [279, 111] width 57 height 9
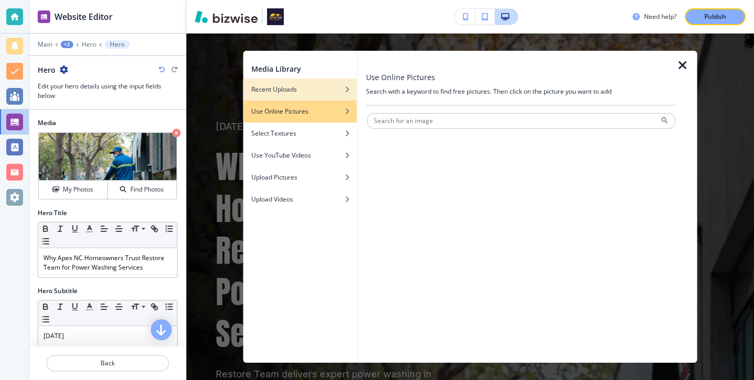
click at [310, 95] on div "button" at bounding box center [300, 97] width 114 height 6
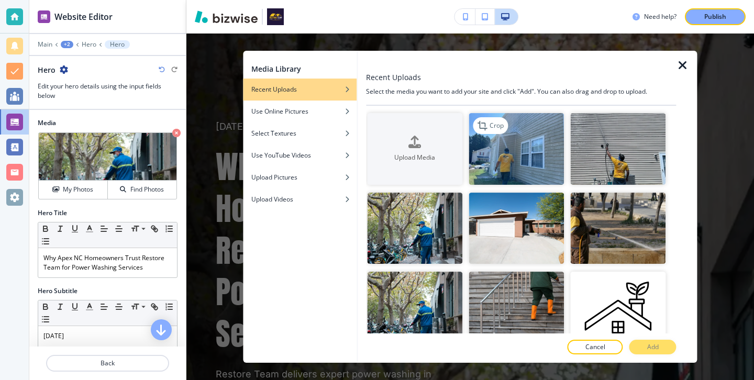
click at [490, 174] on img "button" at bounding box center [515, 149] width 95 height 72
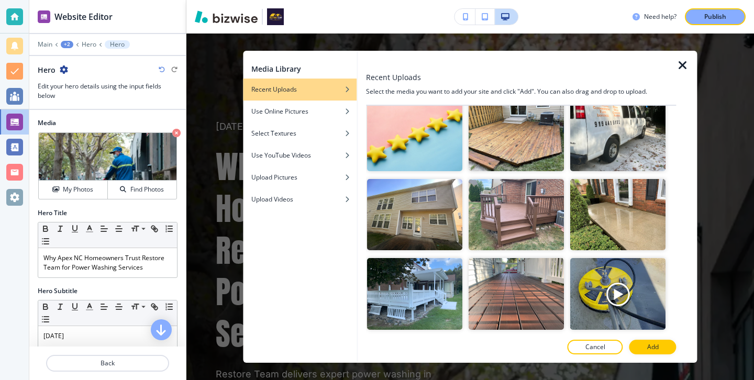
scroll to position [568, 0]
click at [434, 233] on img "button" at bounding box center [414, 216] width 95 height 72
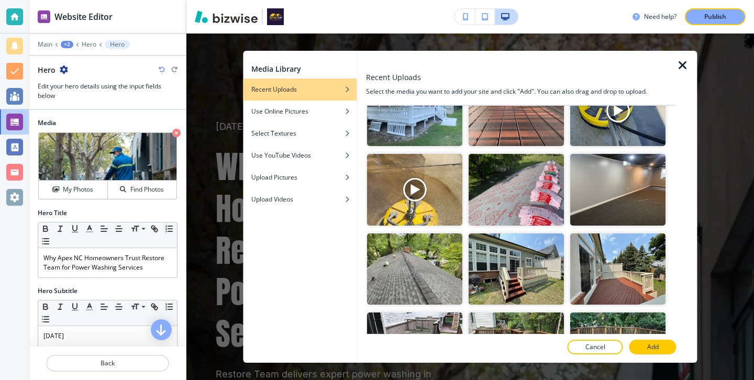
scroll to position [757, 0]
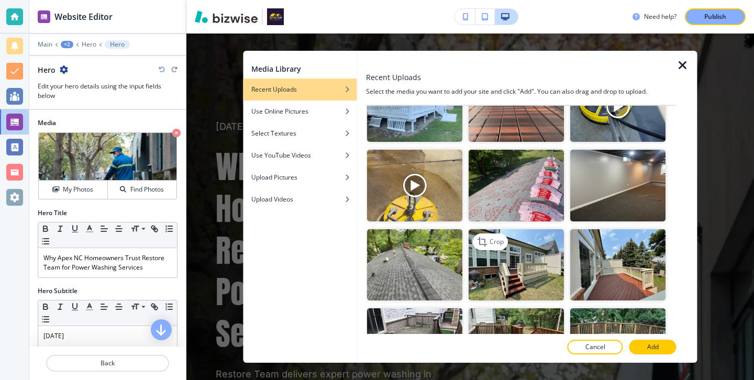
click at [551, 274] on img "button" at bounding box center [515, 265] width 95 height 72
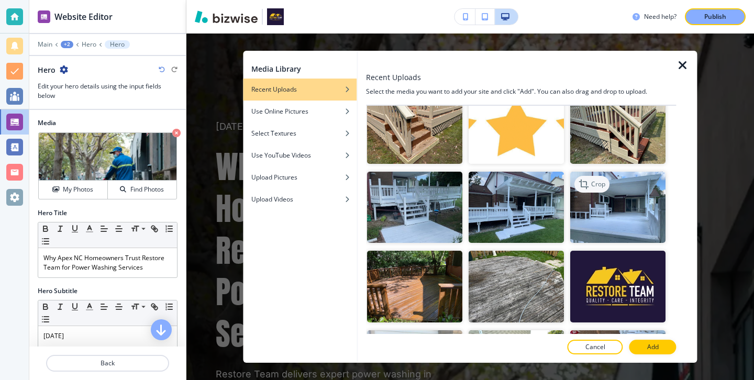
scroll to position [1054, 0]
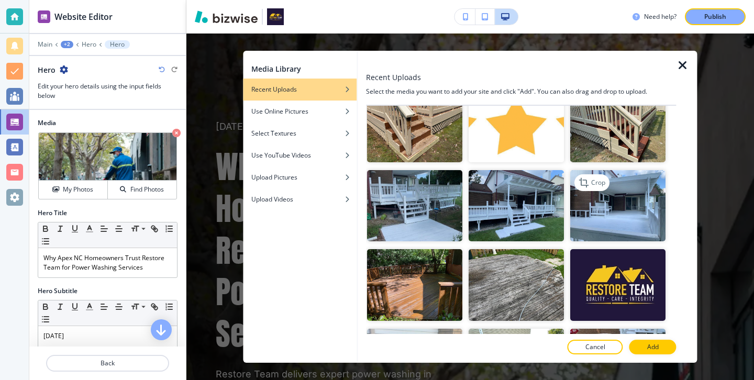
click at [605, 222] on img "button" at bounding box center [618, 206] width 95 height 72
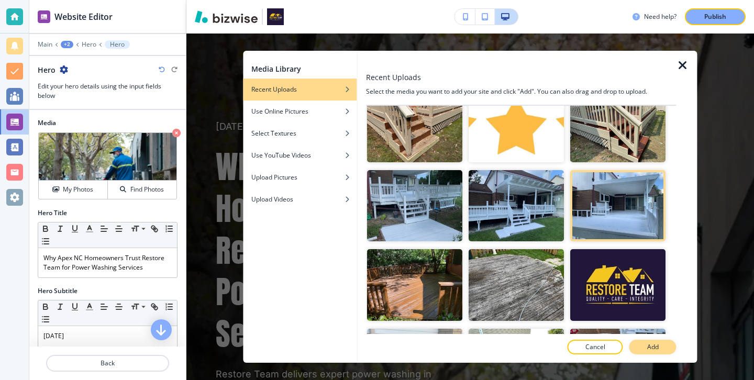
click at [654, 349] on p "Add" at bounding box center [653, 346] width 12 height 9
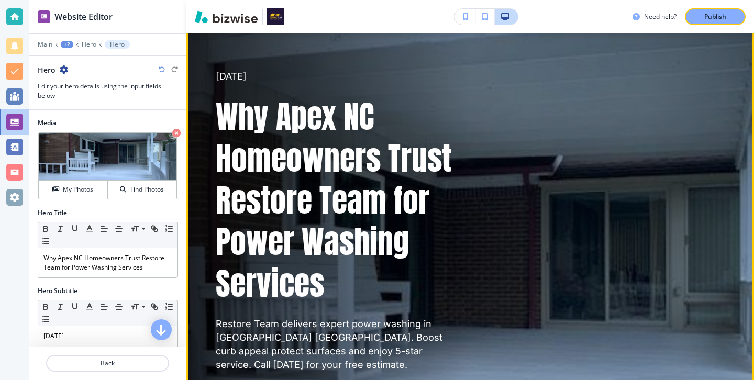
scroll to position [119, 0]
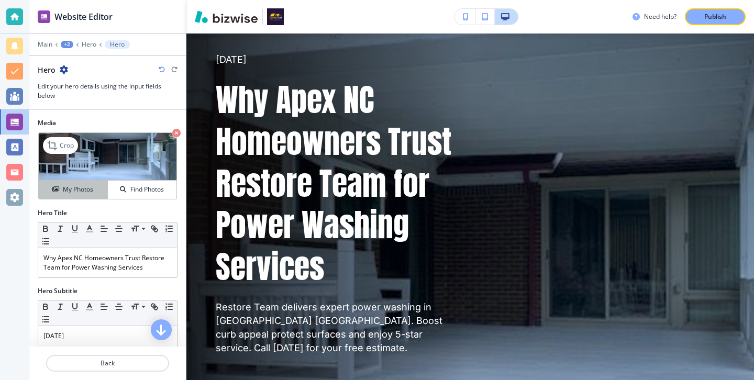
click at [73, 197] on button "My Photos" at bounding box center [73, 190] width 69 height 18
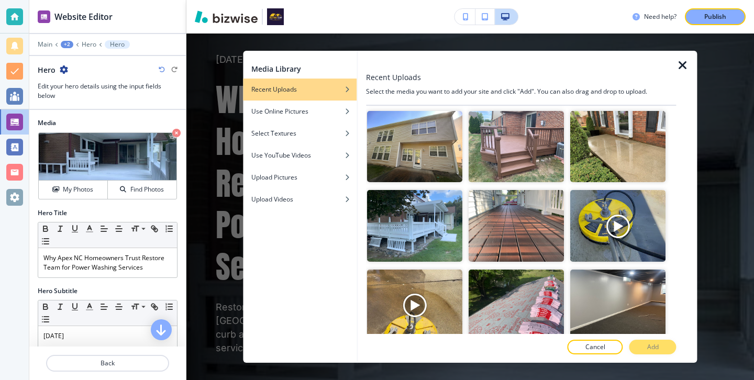
scroll to position [635, 0]
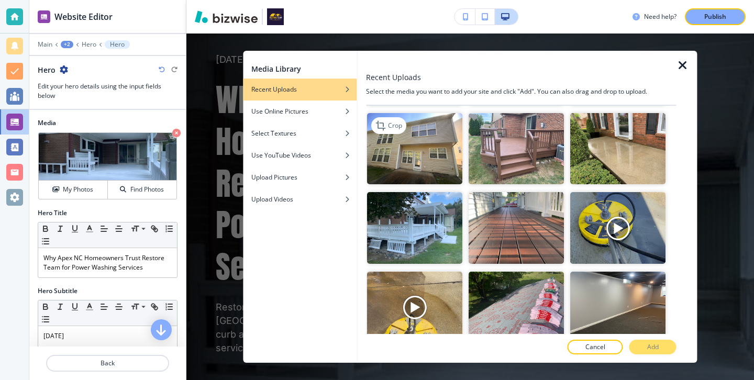
click at [415, 161] on img "button" at bounding box center [414, 149] width 95 height 72
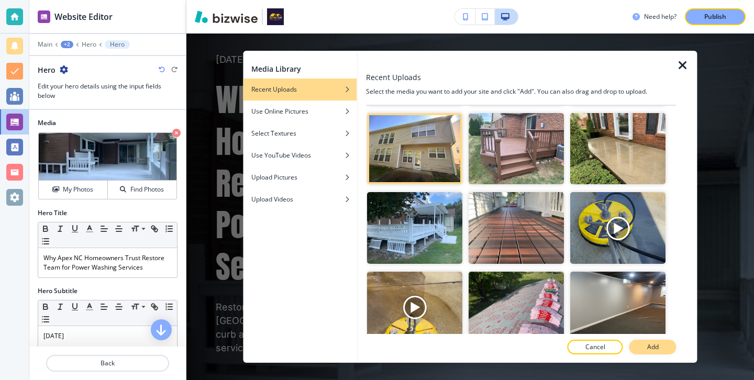
click at [651, 348] on p "Add" at bounding box center [653, 346] width 12 height 9
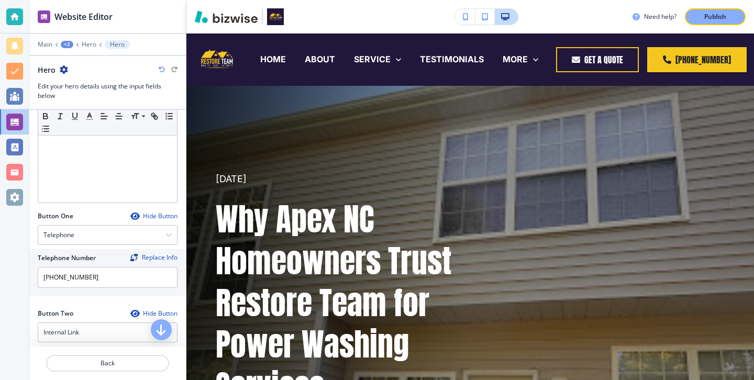
scroll to position [357, 0]
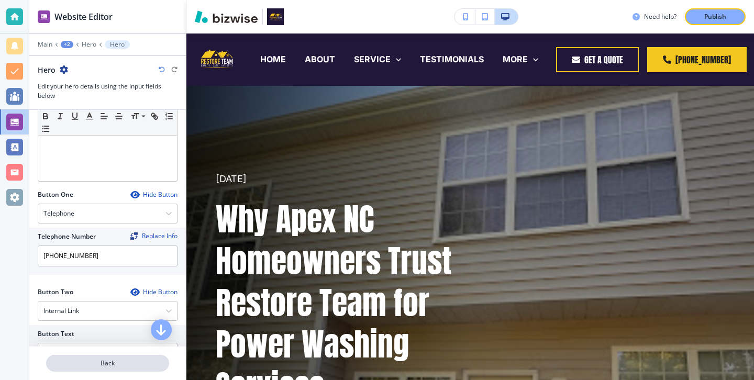
click at [134, 362] on p "Back" at bounding box center [107, 363] width 121 height 9
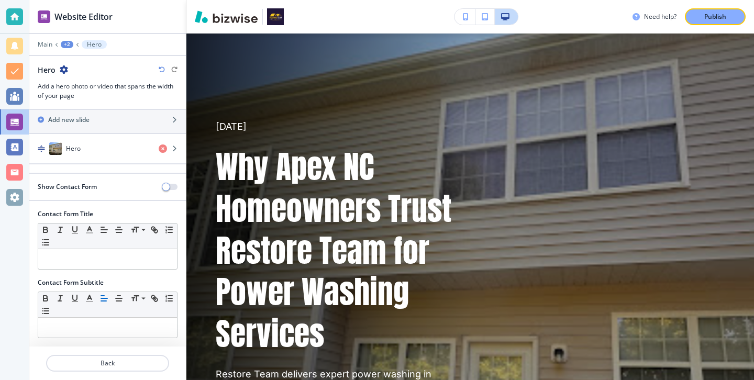
scroll to position [0, 0]
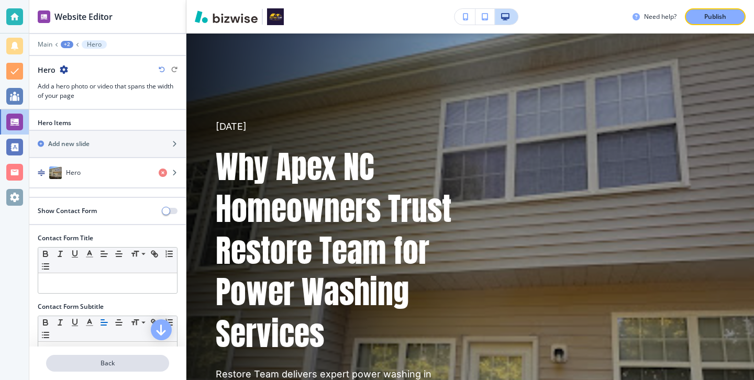
click at [138, 365] on p "Back" at bounding box center [107, 363] width 121 height 9
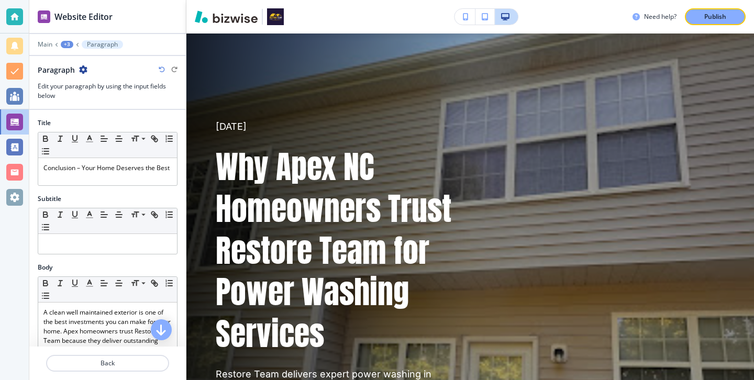
click at [84, 65] on icon "button" at bounding box center [83, 69] width 8 height 8
click at [84, 68] on icon "button" at bounding box center [83, 69] width 8 height 8
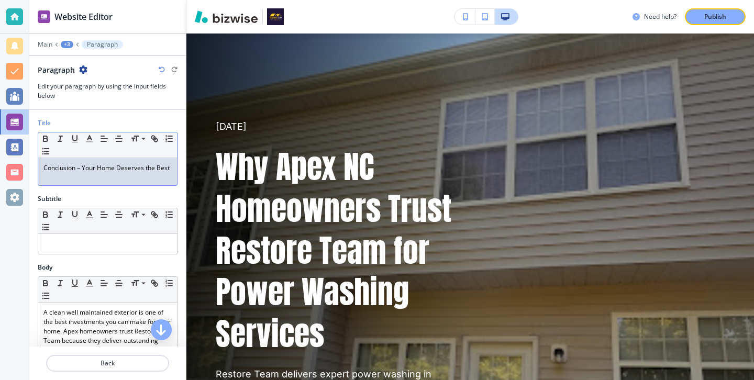
click at [108, 180] on div "Conclusion – Your Home Deserves the Best" at bounding box center [107, 171] width 139 height 27
click at [127, 362] on p "Back" at bounding box center [107, 363] width 121 height 9
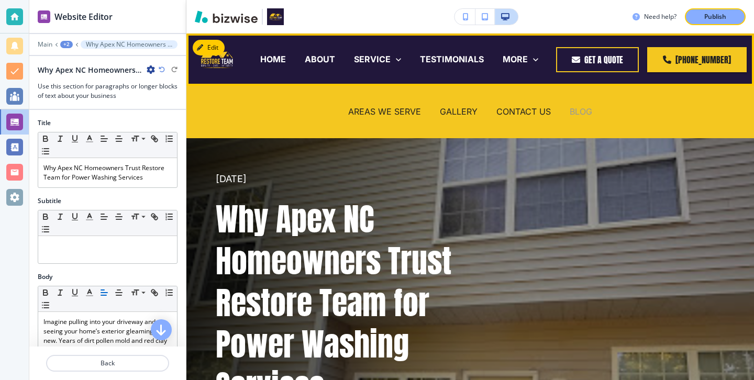
click at [578, 109] on p "BLOG" at bounding box center [580, 112] width 23 height 12
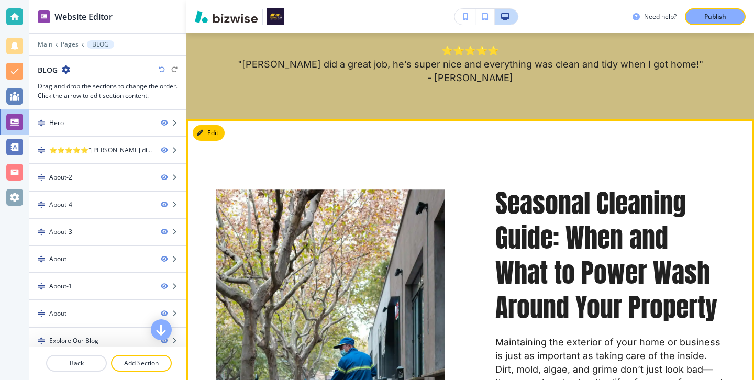
scroll to position [423, 0]
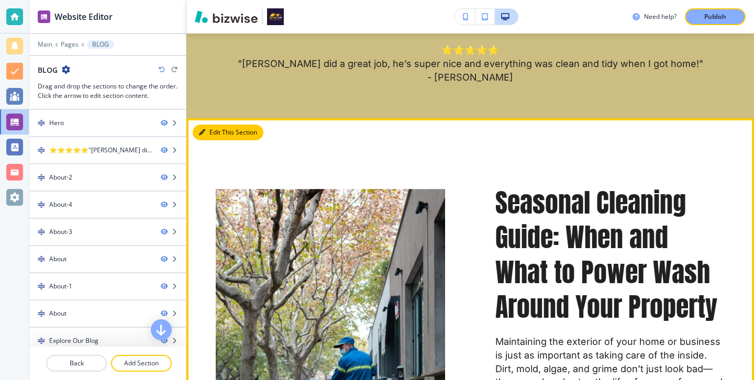
click at [217, 136] on button "Edit This Section" at bounding box center [228, 133] width 71 height 16
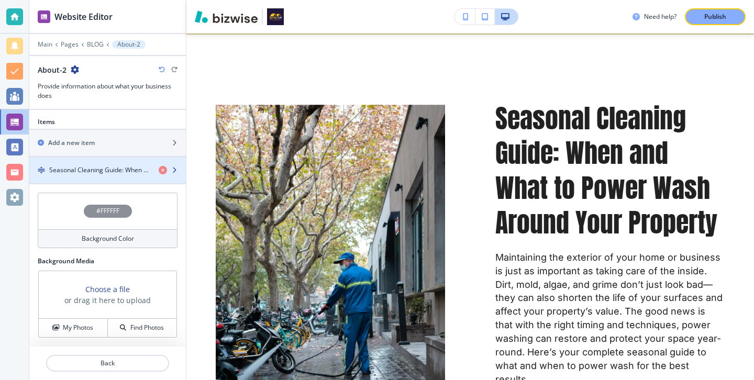
scroll to position [329, 0]
click at [122, 169] on h4 "Seasonal Cleaning Guide: When and What to Power Wash Around Your Property" at bounding box center [99, 170] width 101 height 9
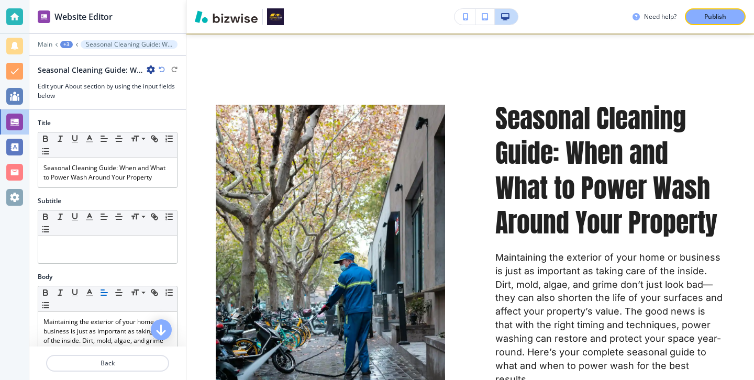
scroll to position [524, 0]
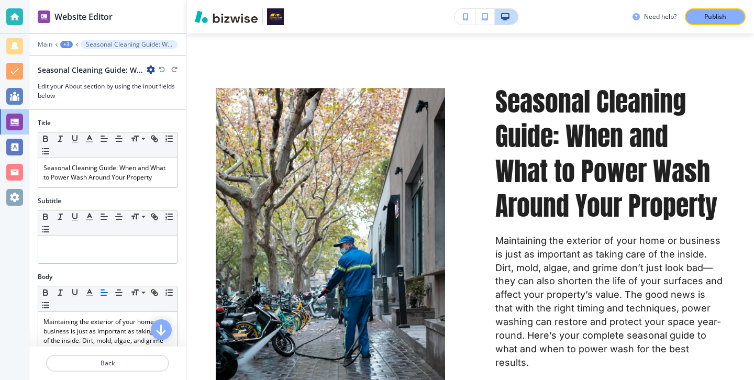
click at [150, 73] on icon "button" at bounding box center [151, 69] width 8 height 8
click at [152, 100] on button "Duplicate Seasonal Cleaning Guide: When and What to Power Wash Around Your Prop…" at bounding box center [180, 106] width 67 height 18
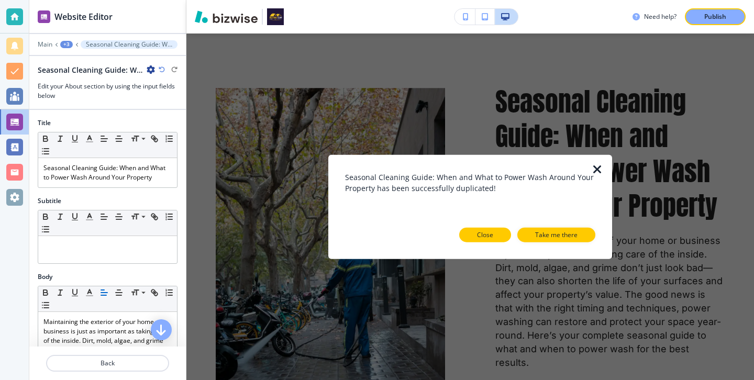
click at [482, 230] on p "Close" at bounding box center [485, 234] width 16 height 9
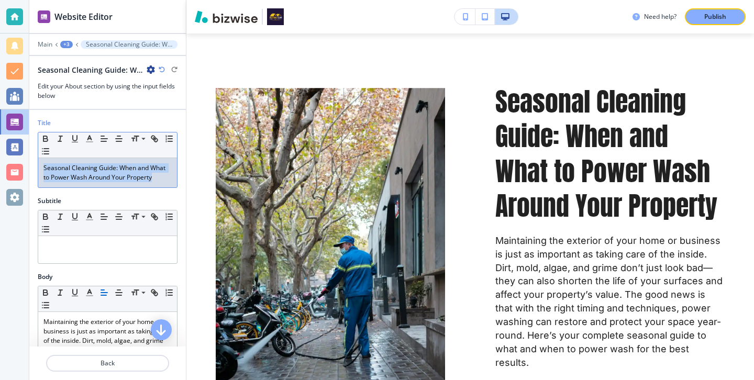
drag, startPoint x: 163, startPoint y: 182, endPoint x: 0, endPoint y: 148, distance: 166.9
click at [0, 148] on div "Website Editor Main +3 Seasonal Cleaning Guide: When and What to Power Wash Aro…" at bounding box center [377, 190] width 754 height 380
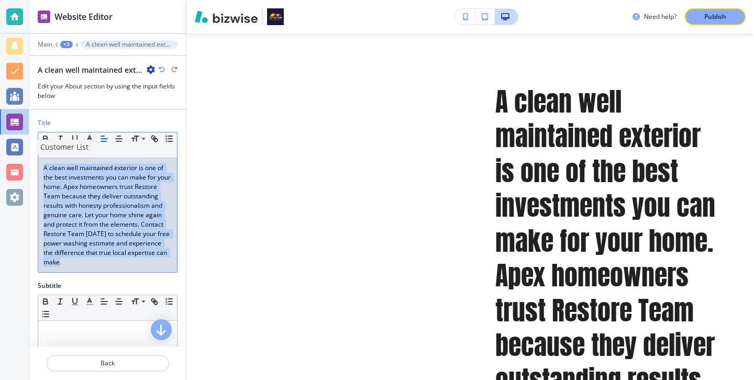
drag, startPoint x: 130, startPoint y: 258, endPoint x: 20, endPoint y: 152, distance: 152.1
click at [20, 152] on div "Website Editor Main +3 A clean well maintained exterior is one of the best inve…" at bounding box center [377, 190] width 754 height 380
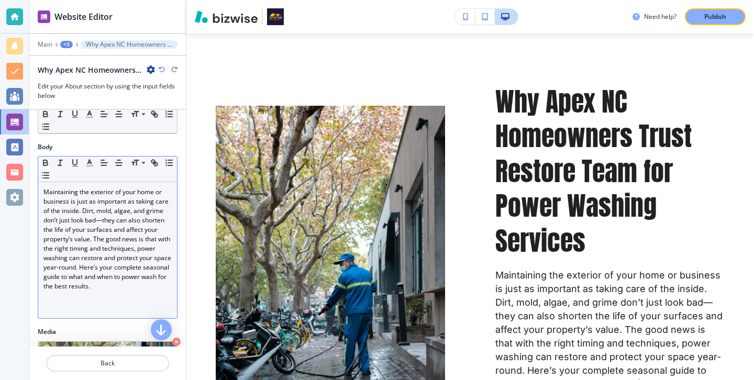
scroll to position [147, 0]
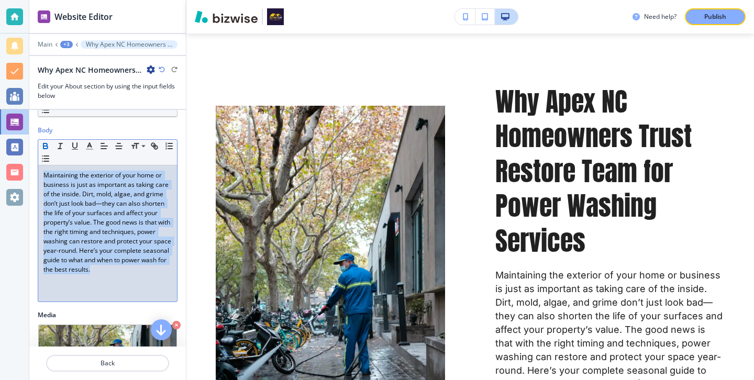
drag, startPoint x: 104, startPoint y: 279, endPoint x: 38, endPoint y: 150, distance: 145.1
click at [38, 150] on div "Small Normal Large Huge Maintaining the exterior of your home or business is ju…" at bounding box center [108, 220] width 140 height 163
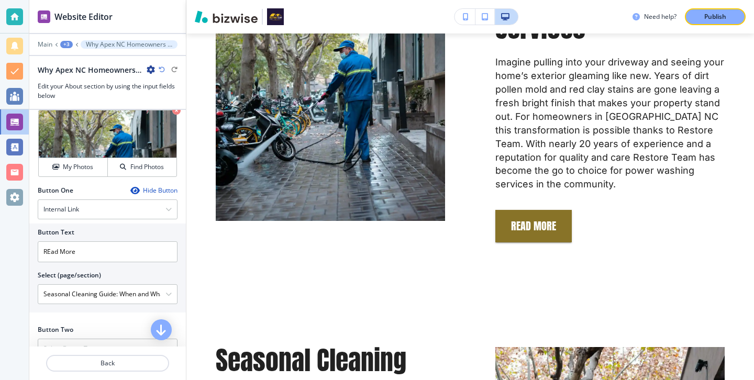
scroll to position [382, 0]
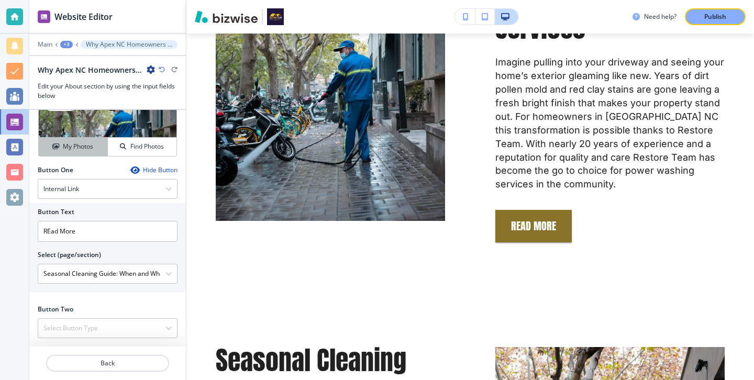
click at [75, 146] on h4 "My Photos" at bounding box center [78, 146] width 30 height 9
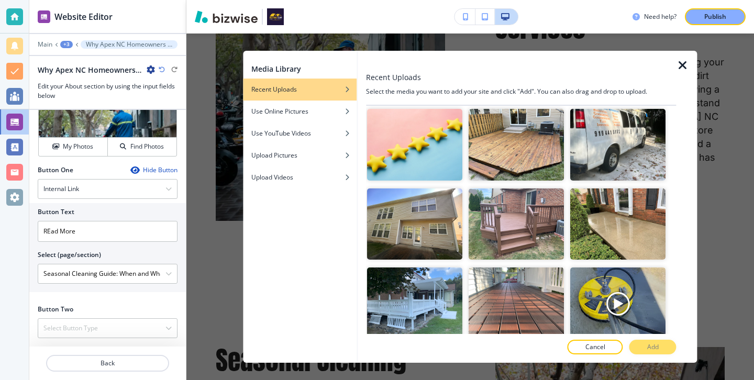
scroll to position [561, 0]
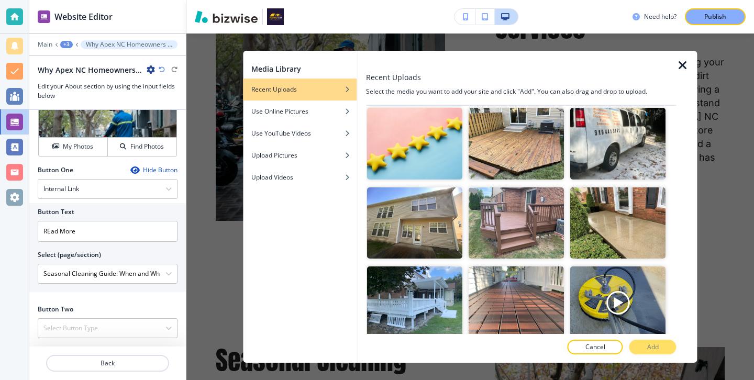
click at [427, 207] on img "button" at bounding box center [414, 223] width 95 height 72
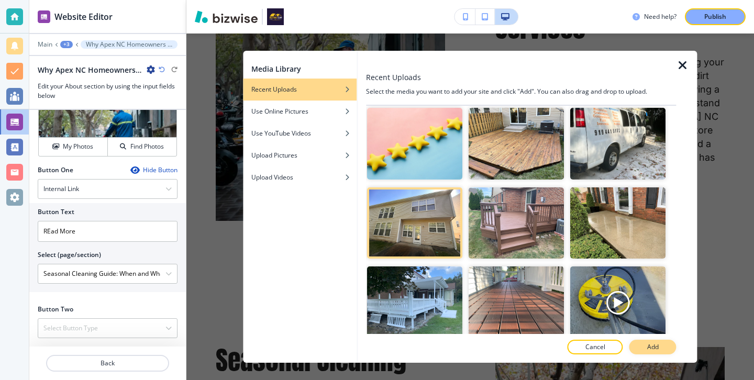
click at [656, 350] on p "Add" at bounding box center [653, 346] width 12 height 9
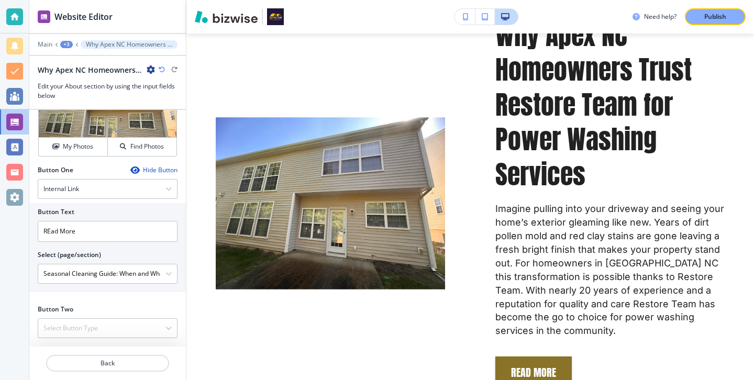
scroll to position [588, 0]
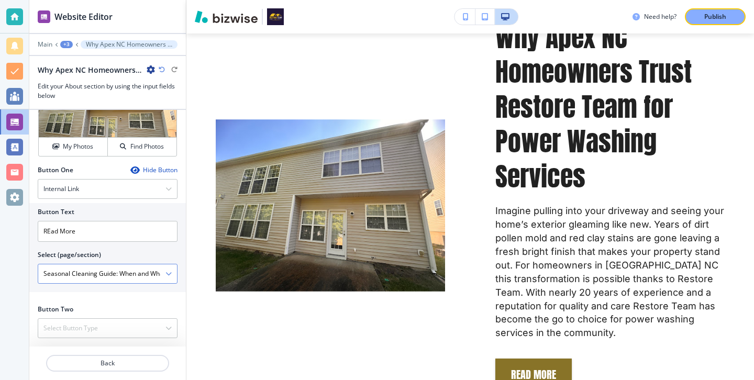
click at [172, 271] on div "Seasonal Cleaning Guide: When and What to Power Wash Around Your Property" at bounding box center [107, 273] width 139 height 19
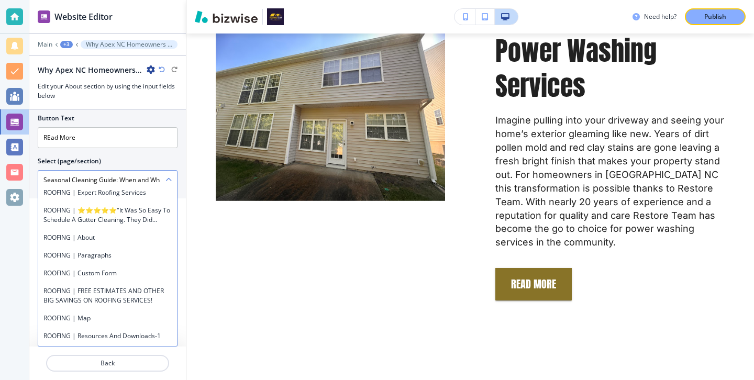
scroll to position [875, 0]
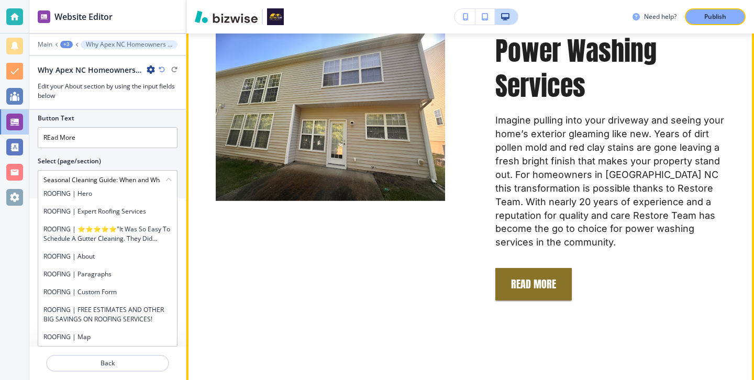
click at [254, 305] on div "Why Apex NC Homeowners Trust Restore Team for Power Washing Services Imagine pu…" at bounding box center [470, 333] width 509 height 809
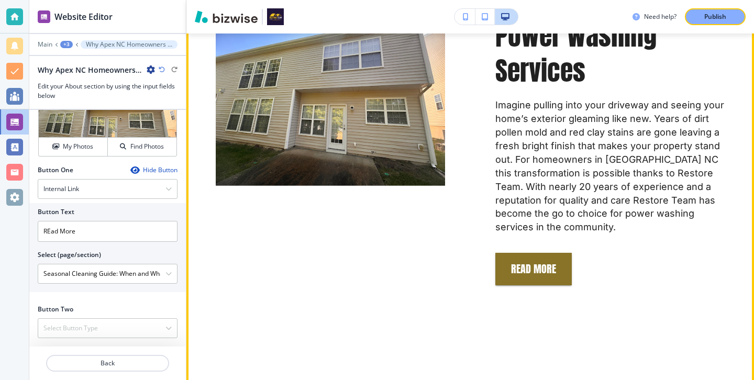
scroll to position [713, 0]
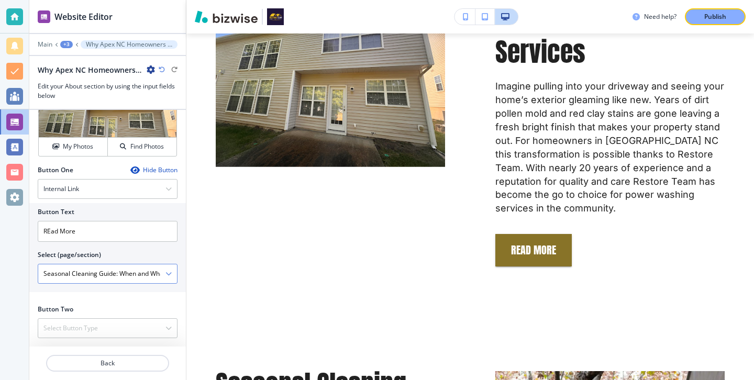
click at [172, 270] on div "Seasonal Cleaning Guide: When and What to Power Wash Around Your Property" at bounding box center [107, 273] width 139 height 19
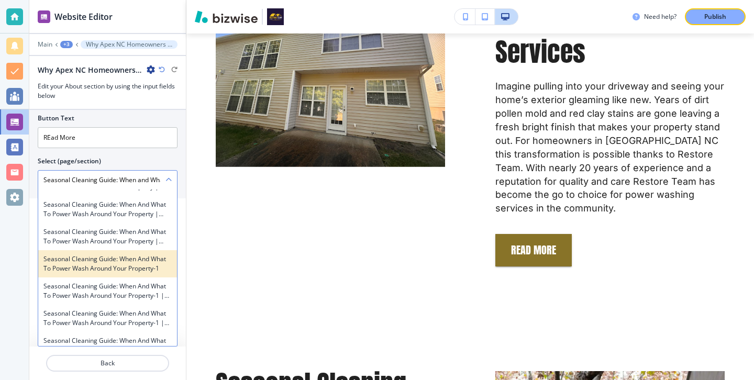
scroll to position [3315, 0]
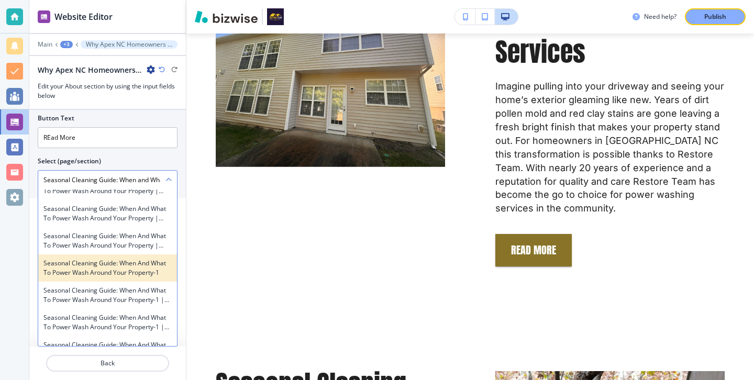
click at [152, 270] on h4 "Seasonal Cleaning Guide: When and What to Power Wash Around Your Property-1" at bounding box center [107, 268] width 128 height 19
type \(page\/section\) "Seasonal Cleaning Guide: When and What to Power Wash Around Your Property-1"
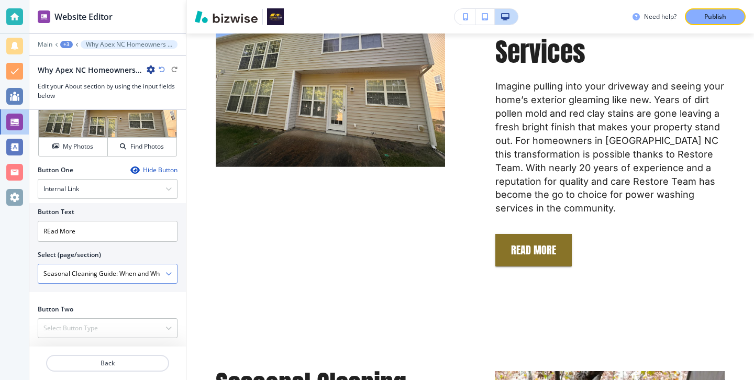
scroll to position [382, 0]
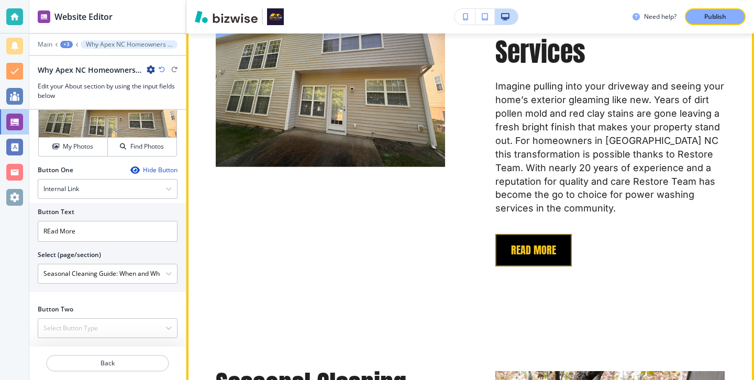
click at [530, 256] on button "REad More" at bounding box center [533, 250] width 76 height 32
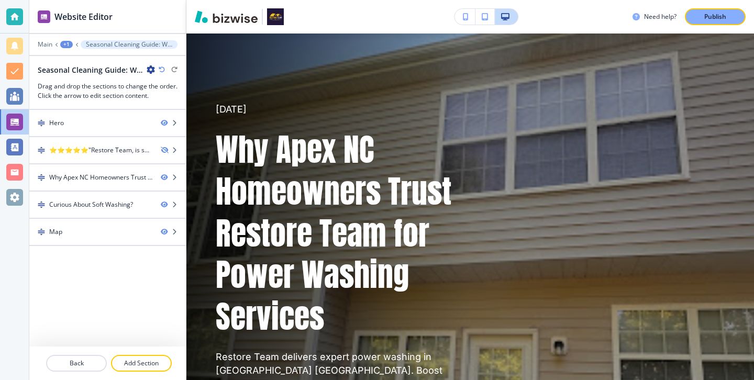
scroll to position [81, 0]
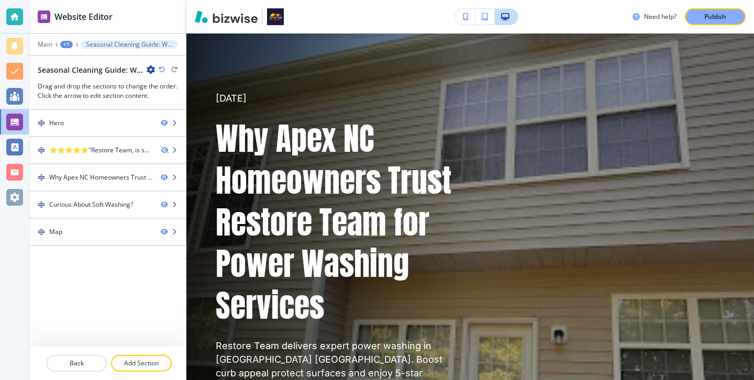
click at [150, 69] on icon "button" at bounding box center [151, 69] width 8 height 8
click at [159, 84] on p "Edit Page Settings" at bounding box center [179, 87] width 53 height 9
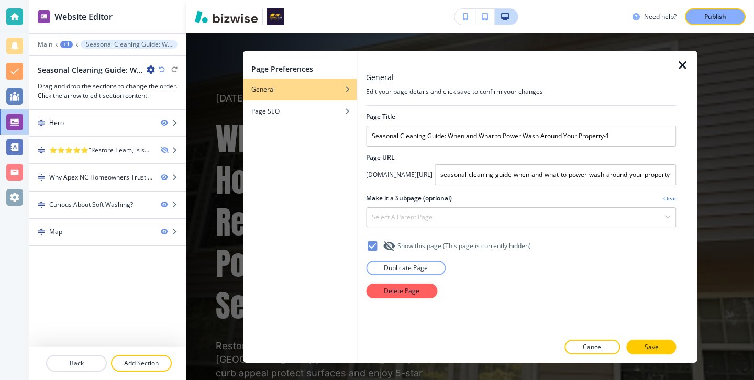
click at [683, 62] on icon "button" at bounding box center [682, 65] width 13 height 13
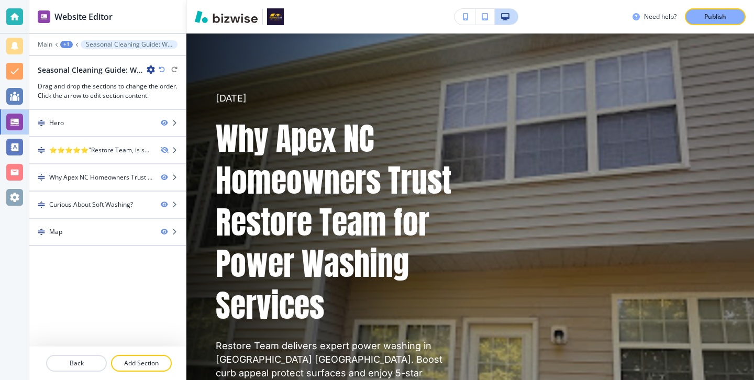
click at [147, 69] on icon "button" at bounding box center [151, 69] width 8 height 8
click at [208, 96] on button "Edit Page Settings" at bounding box center [180, 88] width 67 height 19
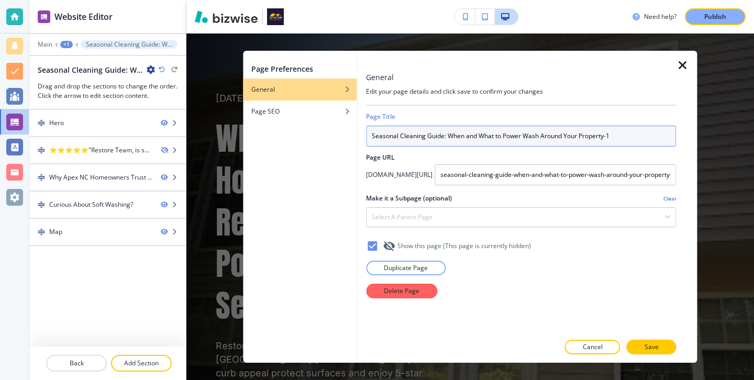
drag, startPoint x: 644, startPoint y: 136, endPoint x: 357, endPoint y: 135, distance: 286.3
click at [357, 135] on div "General Edit your page details and click save to confirm your changes Page Titl…" at bounding box center [526, 207] width 339 height 312
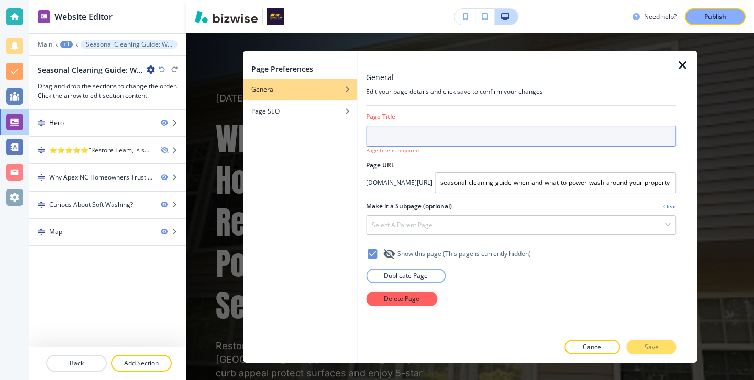
paste input "Why Apex NC Homeowners Trust Restore Team for Power Washing Services"
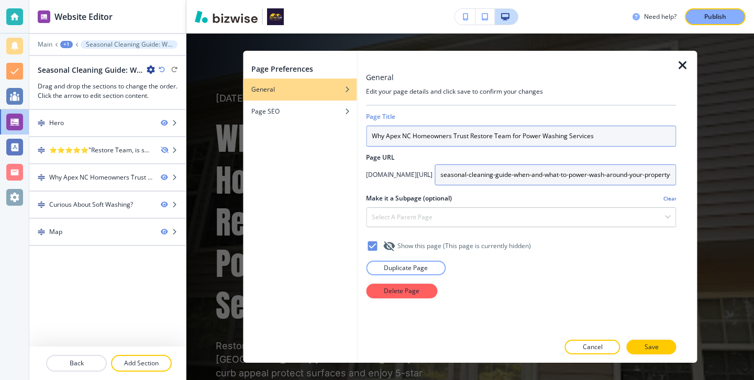
type input "Why Apex NC Homeowners Trust Restore Team for Power Washing Services"
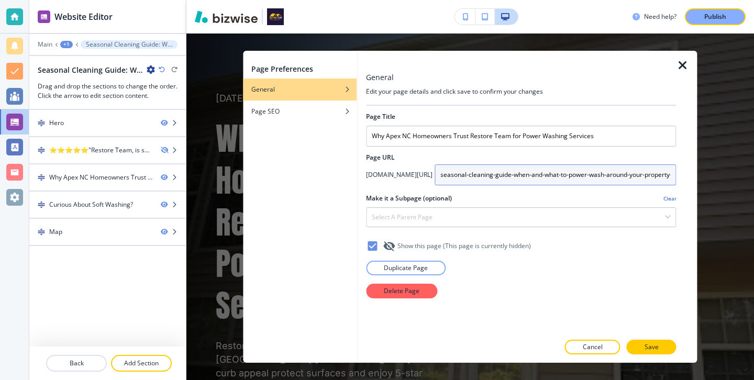
drag, startPoint x: 431, startPoint y: 177, endPoint x: 753, endPoint y: 177, distance: 321.9
click at [753, 177] on div "Page Preferences General Page SEO General Edit your page details and click save…" at bounding box center [469, 206] width 567 height 346
drag, startPoint x: 672, startPoint y: 174, endPoint x: 450, endPoint y: 152, distance: 223.6
click at [450, 152] on div "Page Title Why Apex NC Homeowners Trust Restore Team for Power Washing Services…" at bounding box center [521, 220] width 310 height 228
type input "why-apex-nc-homeowners-trust-restore-team-for-power-washing-services"
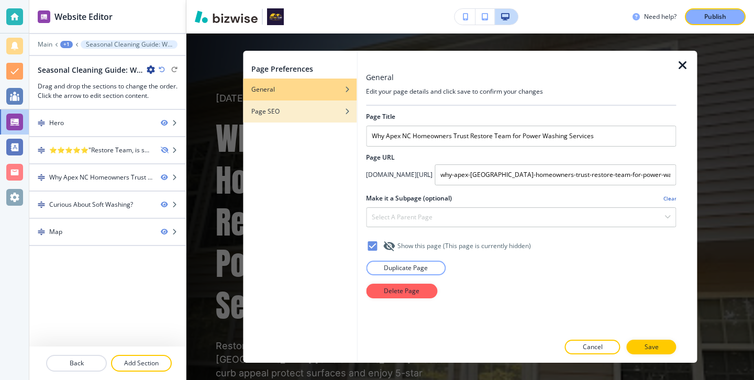
click at [327, 107] on div "Page SEO" at bounding box center [300, 111] width 114 height 9
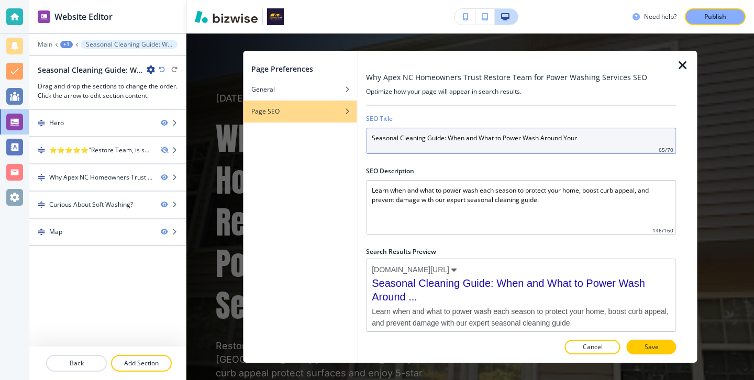
drag, startPoint x: 583, startPoint y: 135, endPoint x: 225, endPoint y: 148, distance: 358.3
click at [225, 148] on div "Page Preferences General Page SEO Why Apex NC Homeowners Trust Restore Team for…" at bounding box center [469, 206] width 567 height 346
paste input "Why Apex NC Homeowners Trust Restore Team for Power Washing Services"
type input "Why Apex NC Homeowners Trust Restore Team for Power Washing Services"
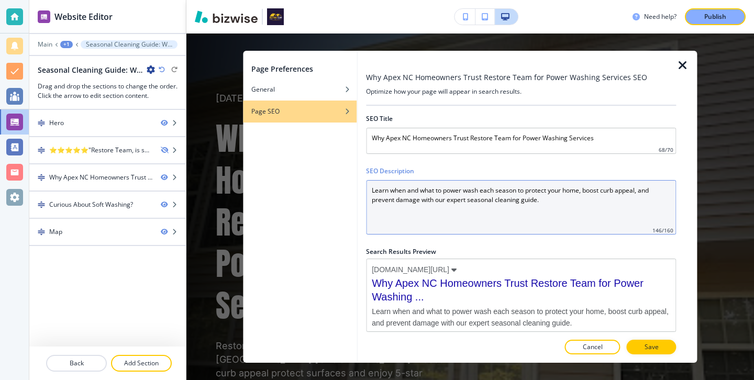
drag, startPoint x: 553, startPoint y: 213, endPoint x: 355, endPoint y: 178, distance: 200.8
click at [355, 178] on div "Page Preferences General Page SEO Why Apex NC Homeowners Trust Restore Team for…" at bounding box center [470, 207] width 454 height 312
paste Description "Restore Team delivers expert power washing in Apex NC. Boost curb appeal protec…"
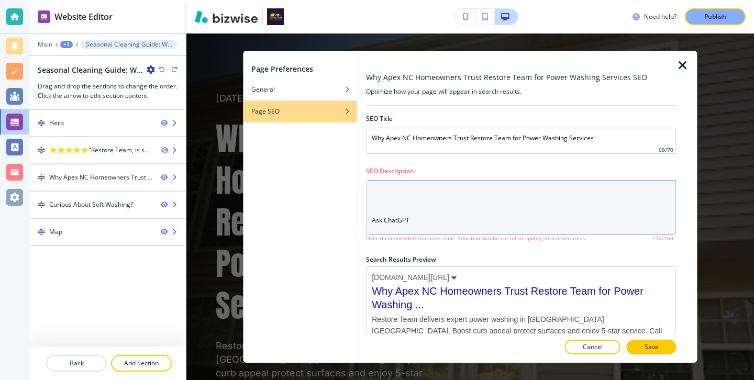
scroll to position [85, 0]
drag, startPoint x: 422, startPoint y: 222, endPoint x: 379, endPoint y: 199, distance: 48.7
click at [380, 199] on Description "Restore Team delivers expert power washing in Apex NC. Boost curb appeal protec…" at bounding box center [521, 207] width 310 height 54
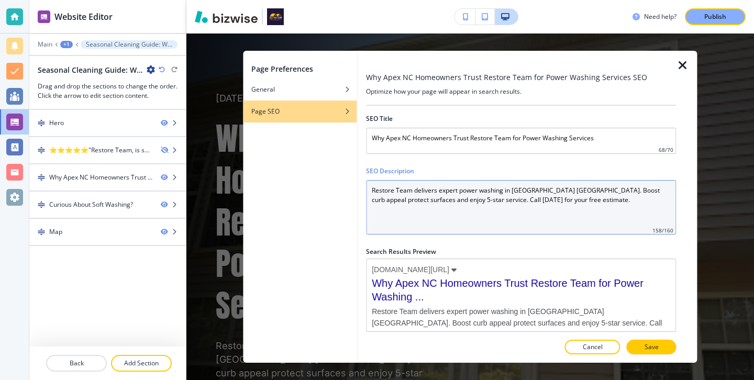
type Description "Restore Team delivers expert power washing in Apex NC. Boost curb appeal protec…"
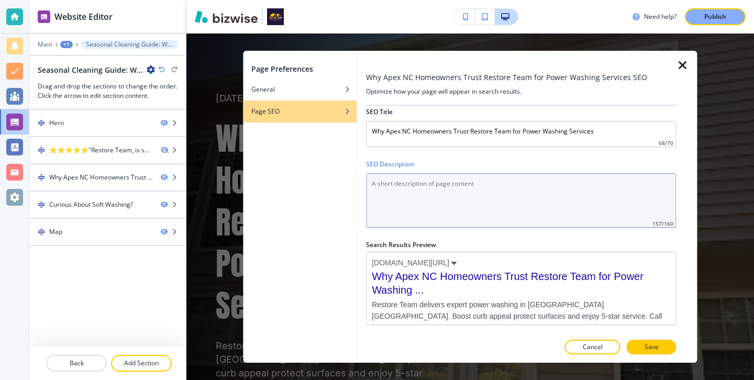
scroll to position [0, 0]
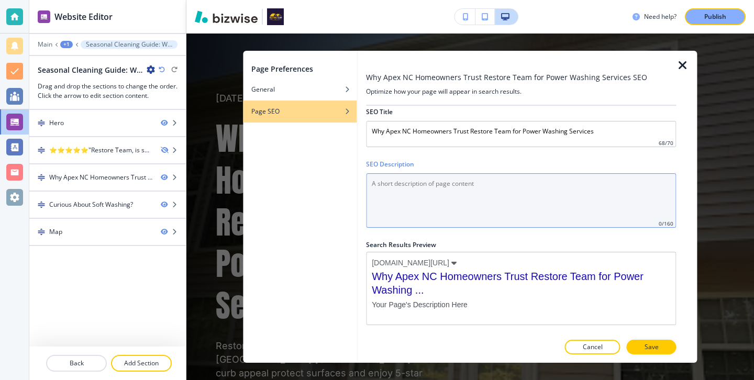
paste Description "Restore Team delivers expert power washing in Apex NC. Boost curb appeal protec…"
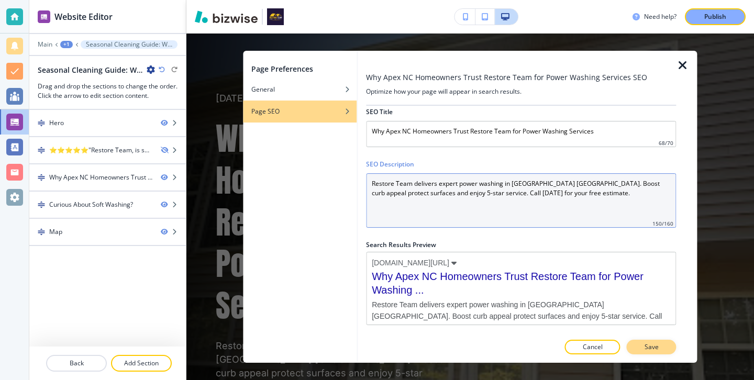
type Description "Restore Team delivers expert power washing in Apex NC. Boost curb appeal protec…"
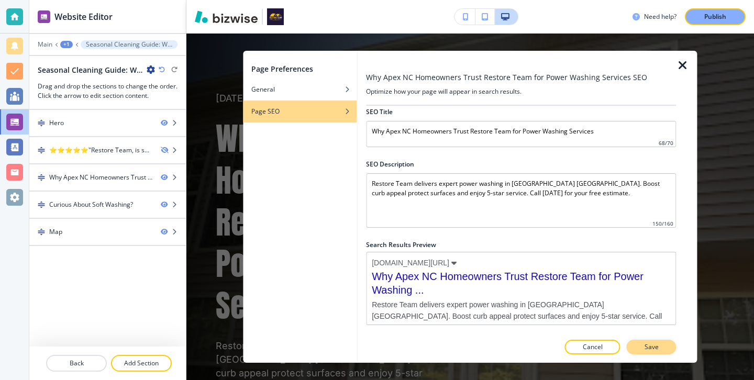
click at [633, 341] on button "Save" at bounding box center [652, 347] width 50 height 15
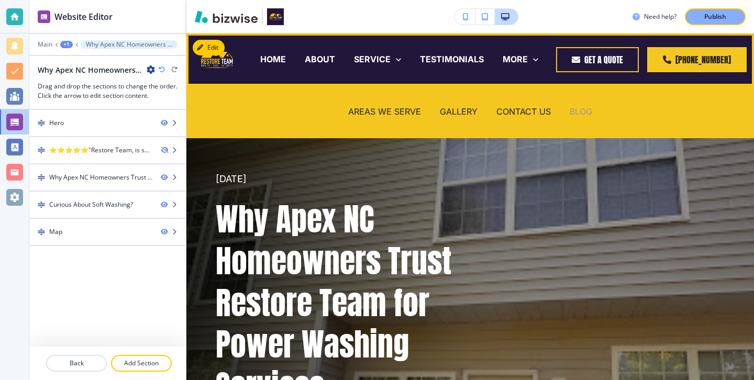
click at [584, 113] on p "BLOG" at bounding box center [580, 112] width 23 height 12
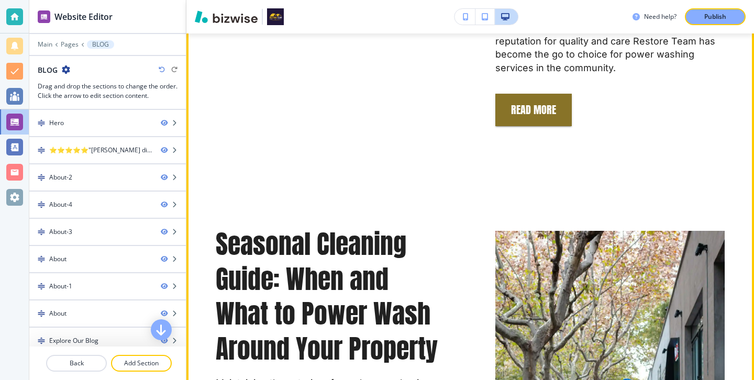
scroll to position [877, 0]
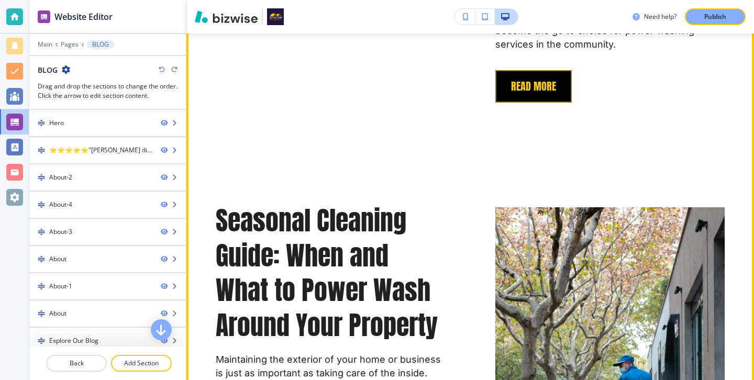
click at [536, 85] on button "REad More" at bounding box center [533, 86] width 76 height 32
click at [535, 87] on button "REad More" at bounding box center [533, 86] width 76 height 32
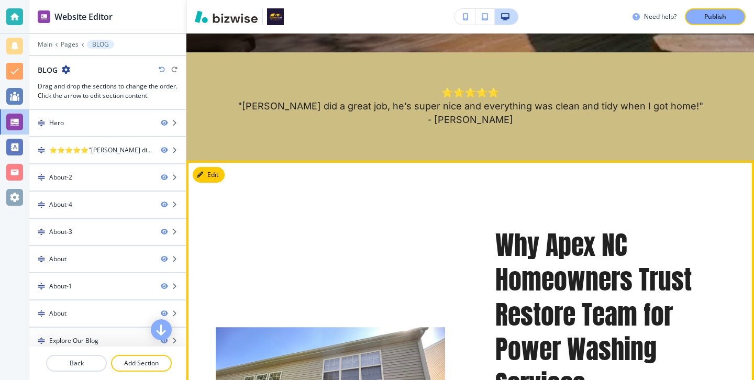
scroll to position [359, 0]
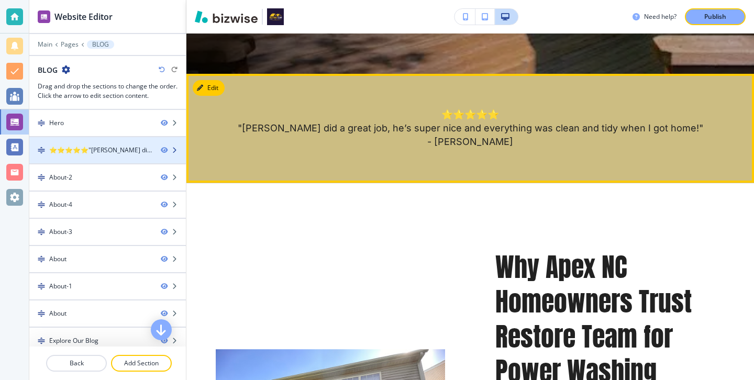
click at [183, 153] on div at bounding box center [173, 150] width 25 height 6
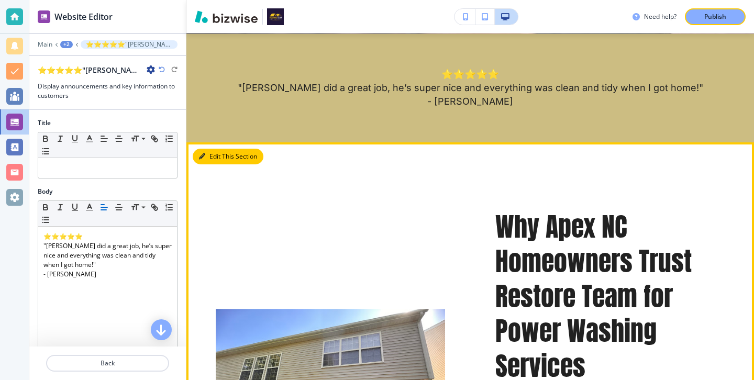
click at [198, 153] on button "Edit This Section" at bounding box center [228, 157] width 71 height 16
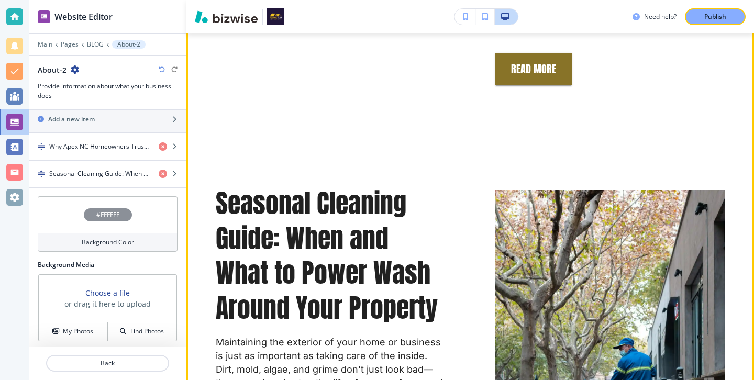
scroll to position [826, 0]
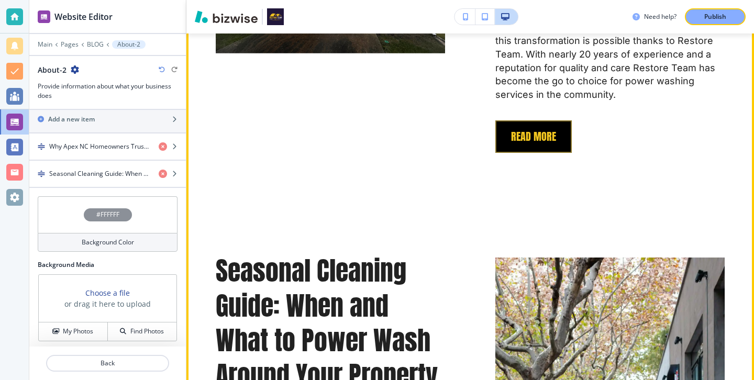
click at [530, 136] on button "REad More" at bounding box center [533, 136] width 76 height 32
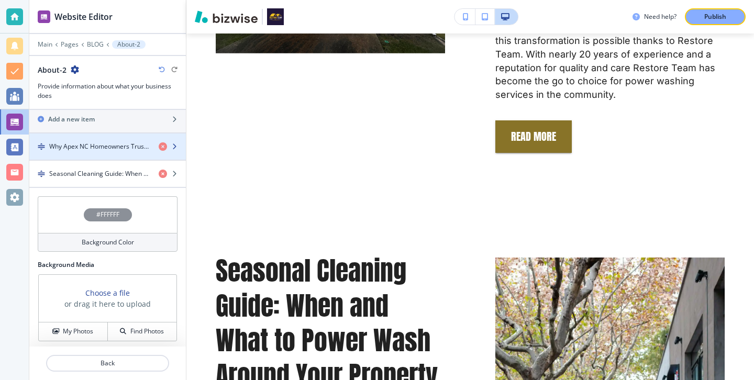
click at [123, 153] on div "button" at bounding box center [107, 155] width 156 height 8
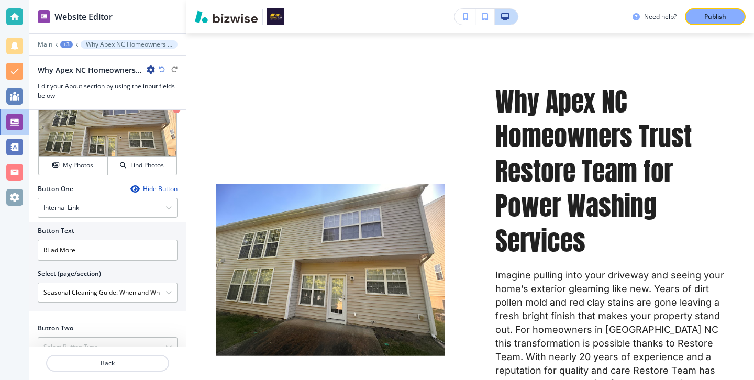
scroll to position [382, 0]
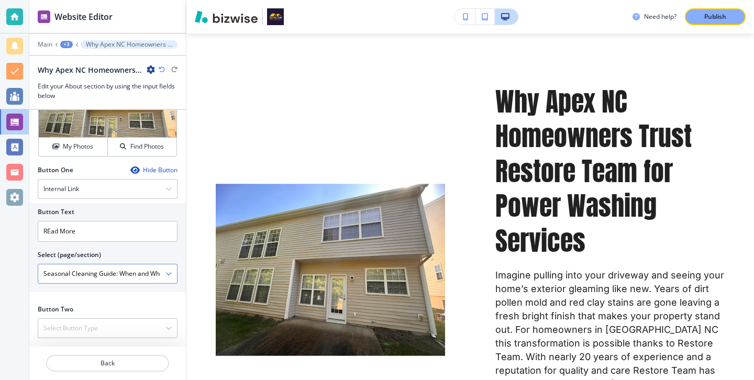
click at [166, 275] on icon "button" at bounding box center [168, 274] width 6 height 6
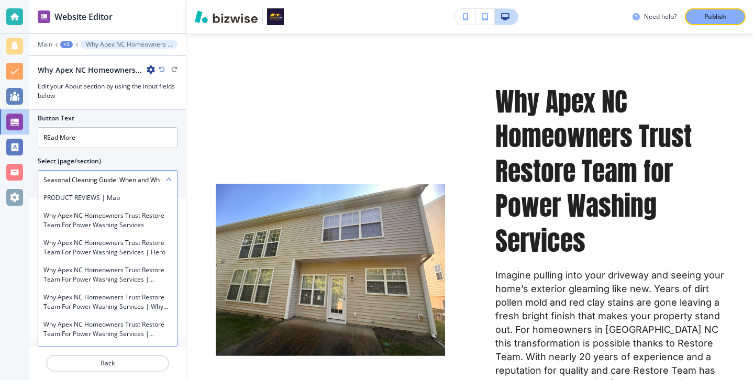
scroll to position [3868, 0]
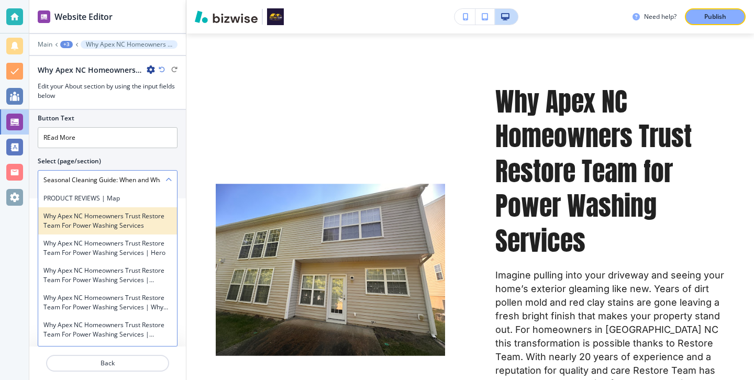
click at [152, 226] on h4 "Why Apex NC Homeowners Trust Restore Team for Power Washing Services" at bounding box center [107, 220] width 128 height 19
type \(page\/section\) "Why Apex NC Homeowners Trust Restore Team for Power Washing Services"
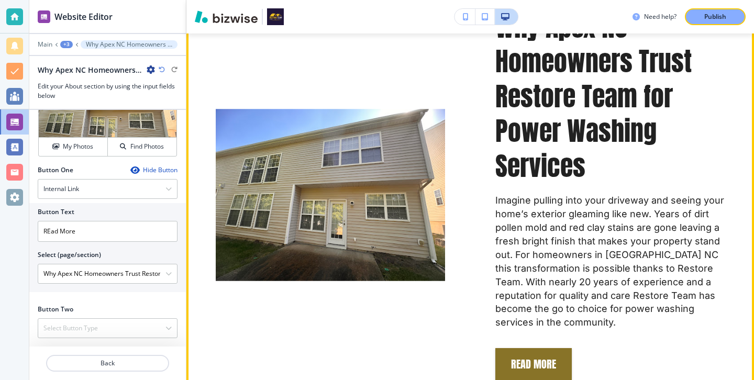
scroll to position [736, 0]
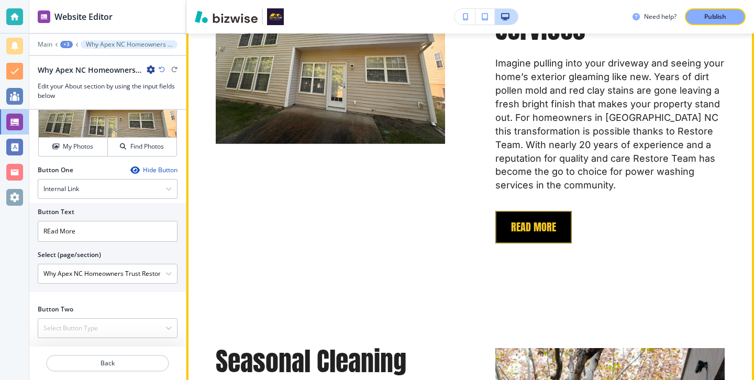
click at [502, 229] on button "REad More" at bounding box center [533, 227] width 76 height 32
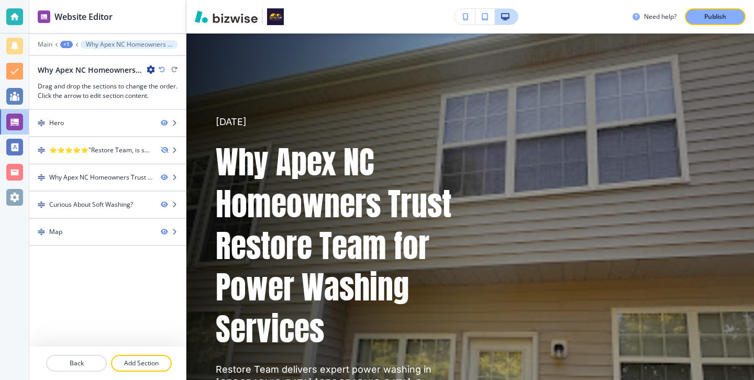
scroll to position [0, 0]
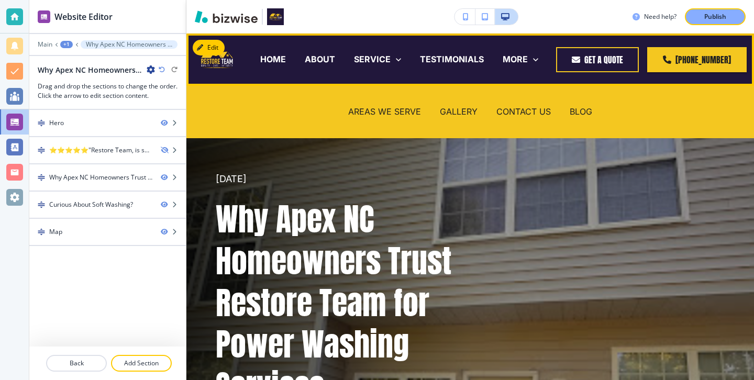
click at [585, 118] on div "BLOG" at bounding box center [580, 112] width 41 height 42
click at [585, 115] on p "BLOG" at bounding box center [580, 112] width 23 height 12
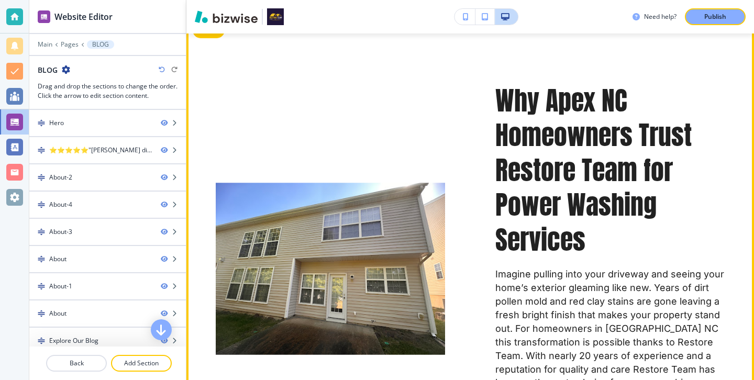
scroll to position [503, 0]
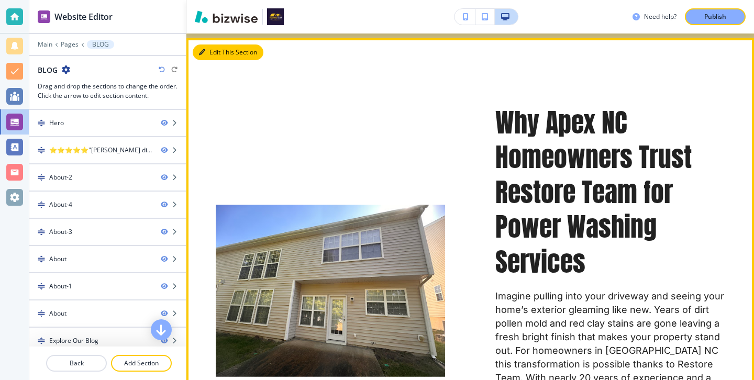
click at [213, 57] on button "Edit This Section" at bounding box center [228, 52] width 71 height 16
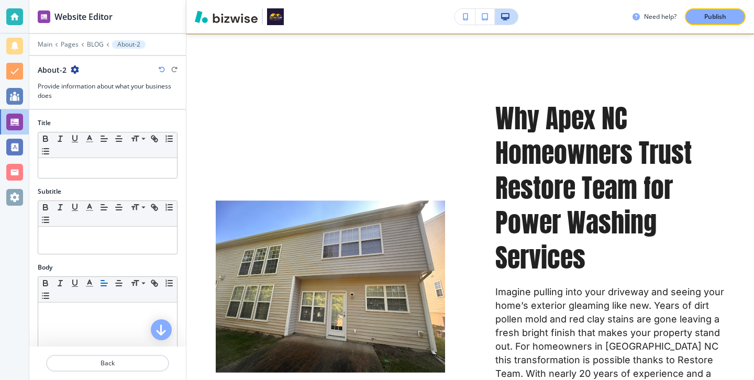
click at [76, 71] on icon "button" at bounding box center [75, 69] width 8 height 8
click at [90, 107] on p "Duplicate Section" at bounding box center [103, 106] width 53 height 9
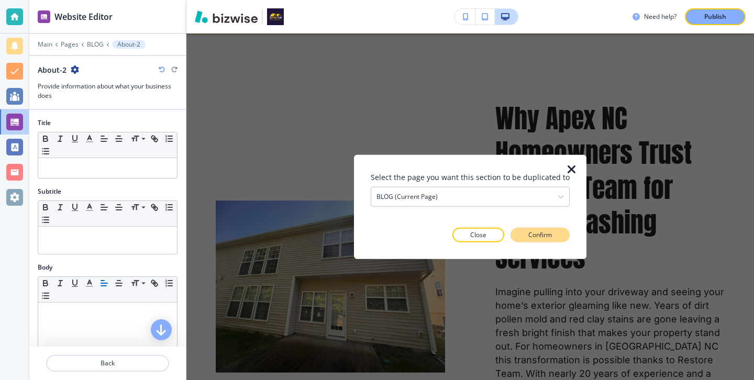
click at [515, 232] on button "Confirm" at bounding box center [539, 234] width 59 height 15
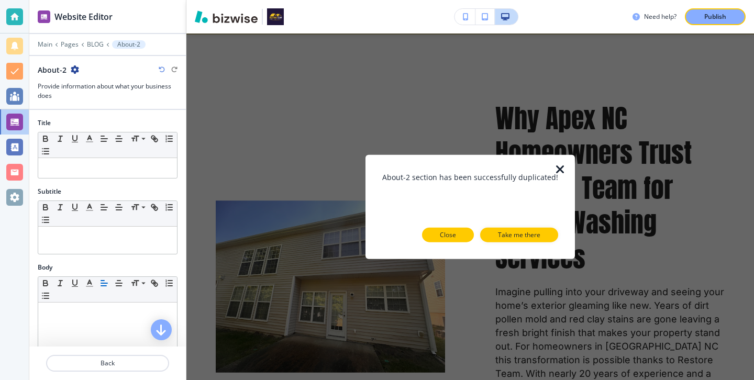
click at [457, 237] on button "Close" at bounding box center [448, 234] width 52 height 15
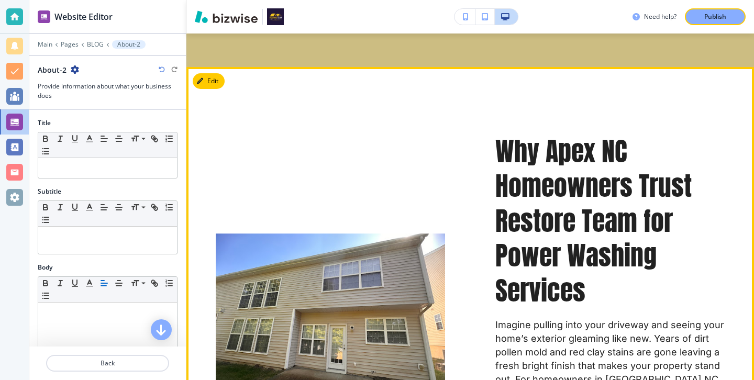
scroll to position [429, 0]
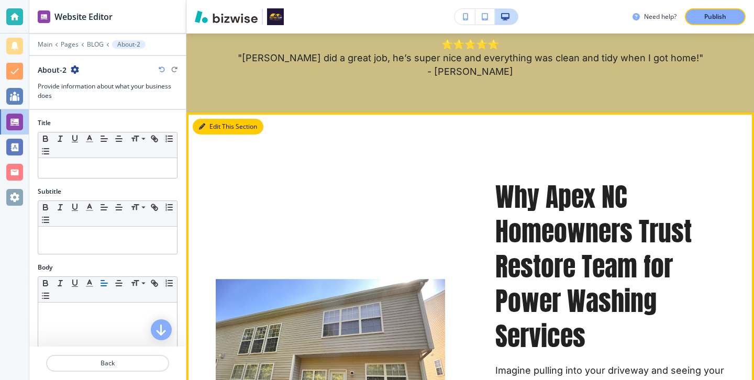
click at [219, 124] on button "Edit This Section" at bounding box center [228, 127] width 71 height 16
click at [218, 124] on button "Edit This Section" at bounding box center [228, 127] width 71 height 16
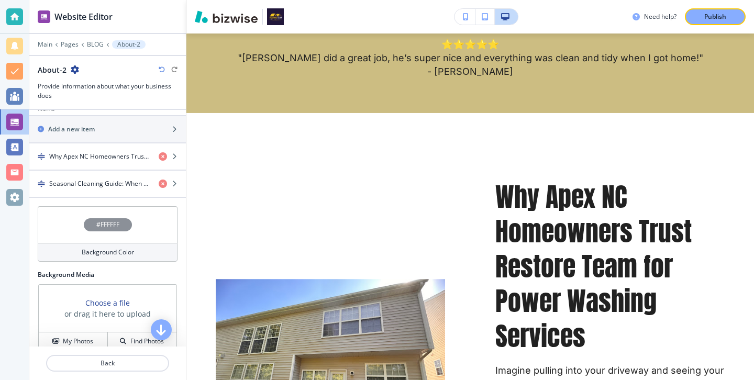
scroll to position [340, 0]
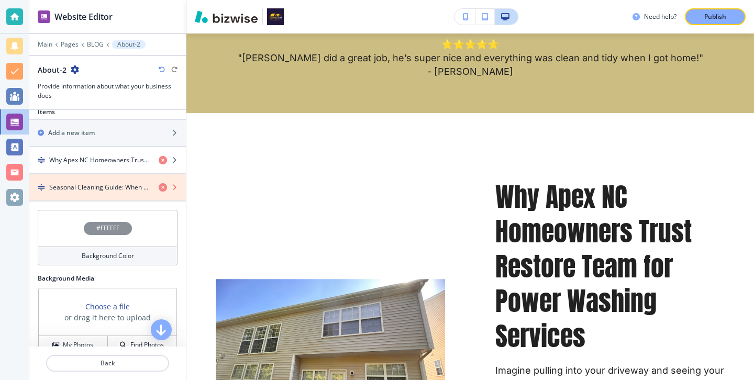
click at [159, 188] on icon "button" at bounding box center [163, 187] width 8 height 8
click at [162, 187] on icon "button" at bounding box center [163, 187] width 8 height 8
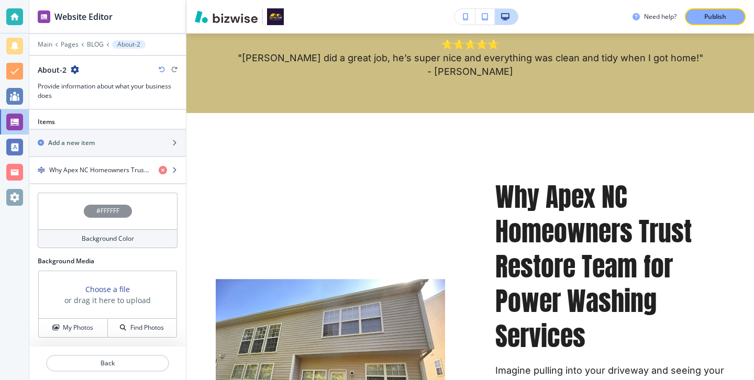
scroll to position [330, 0]
click at [111, 245] on div "Background Color" at bounding box center [108, 238] width 140 height 19
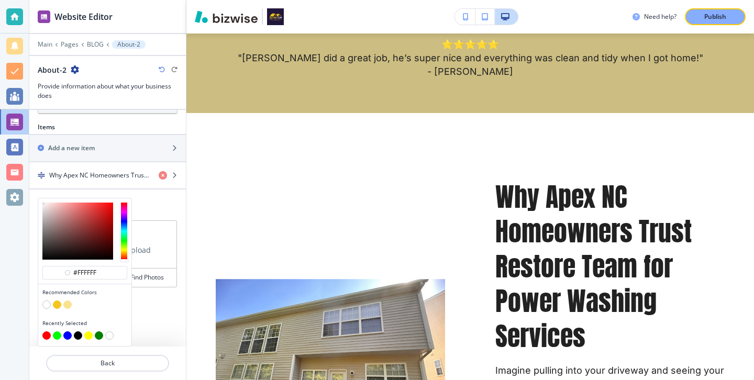
scroll to position [325, 0]
click at [58, 304] on button "button" at bounding box center [57, 304] width 8 height 8
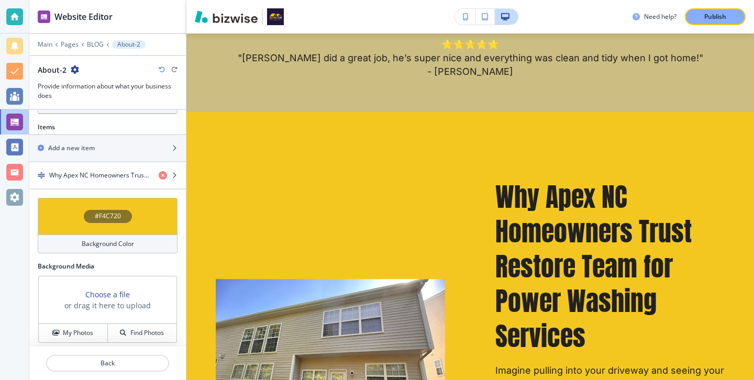
click at [69, 304] on h3 "or drag it here to upload" at bounding box center [107, 305] width 86 height 11
click at [92, 247] on h4 "Background Color" at bounding box center [108, 243] width 52 height 9
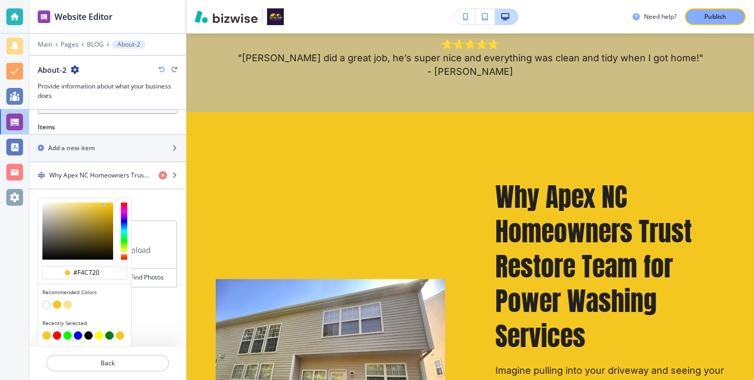
click at [69, 305] on button "button" at bounding box center [67, 304] width 8 height 8
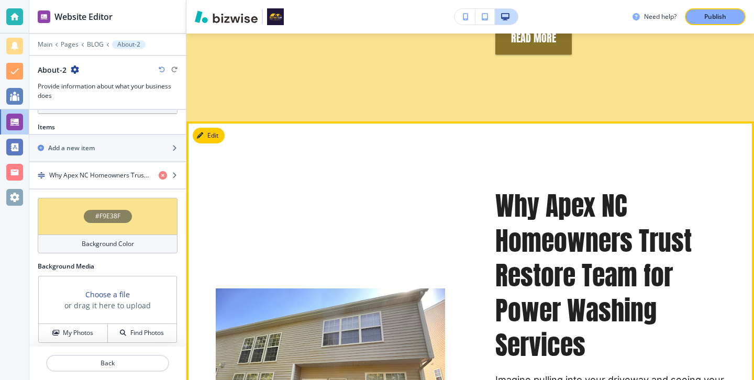
scroll to position [904, 0]
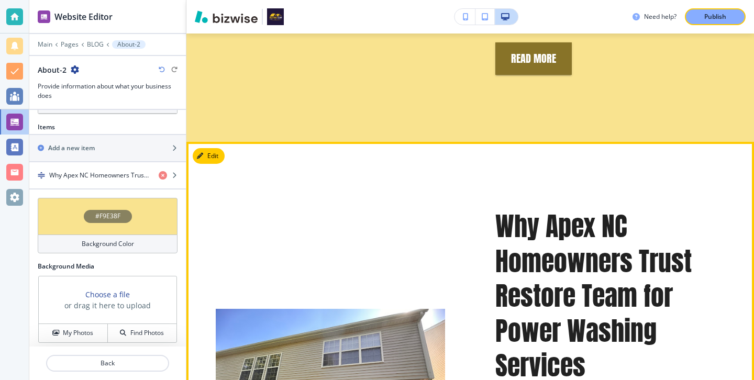
click at [222, 162] on div at bounding box center [304, 370] width 279 height 422
click at [215, 156] on button "Edit This Section" at bounding box center [228, 156] width 71 height 16
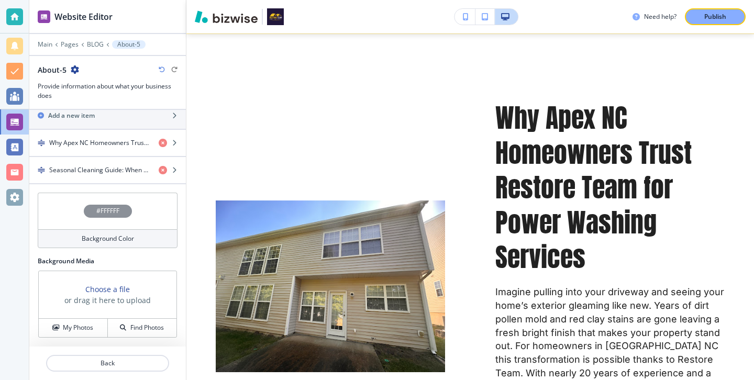
scroll to position [331, 0]
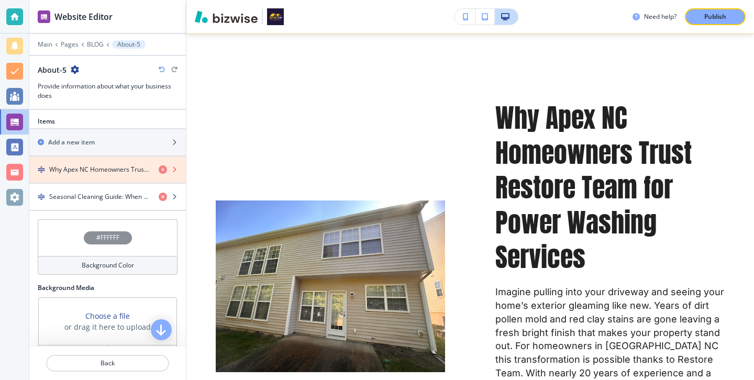
click at [164, 172] on icon "button" at bounding box center [163, 169] width 8 height 8
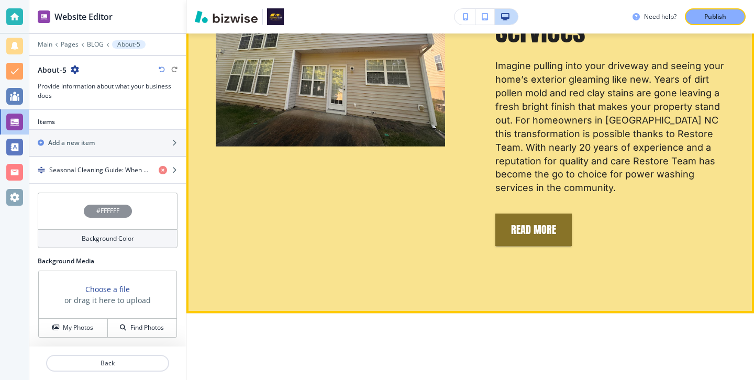
scroll to position [601, 0]
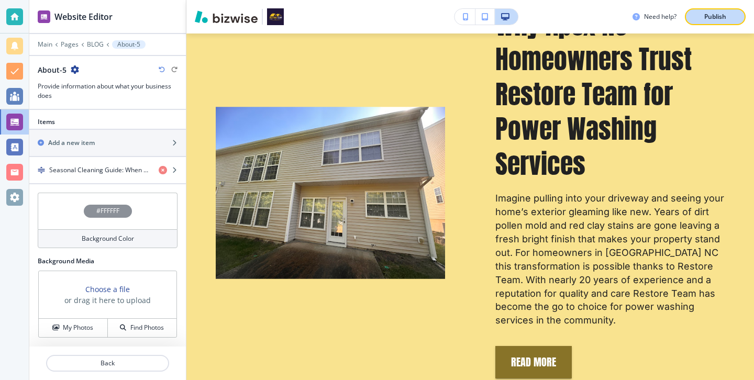
click at [727, 19] on div "Publish" at bounding box center [714, 16] width 33 height 9
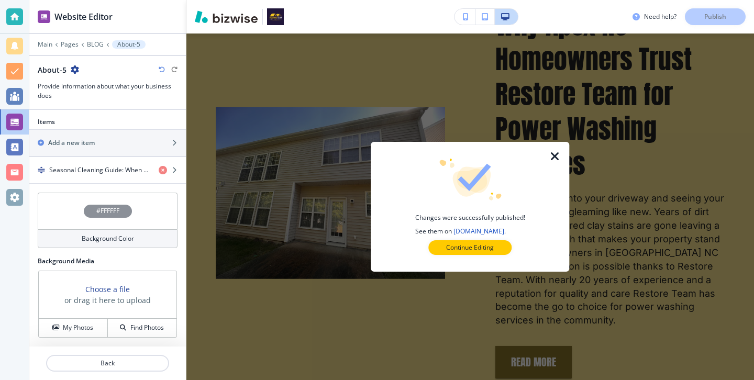
click at [17, 20] on div at bounding box center [14, 16] width 17 height 17
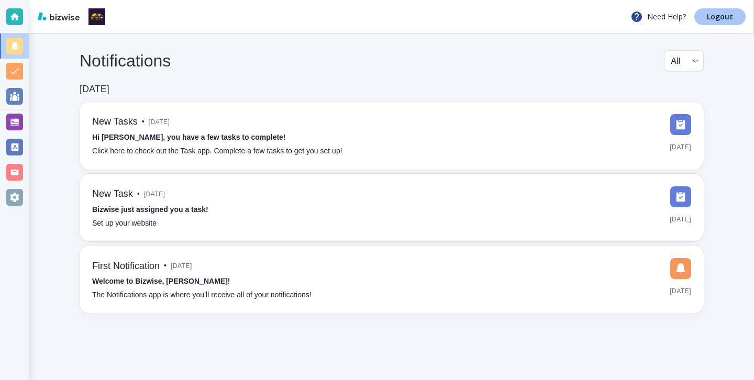
click at [734, 18] on link "Logout" at bounding box center [719, 16] width 51 height 17
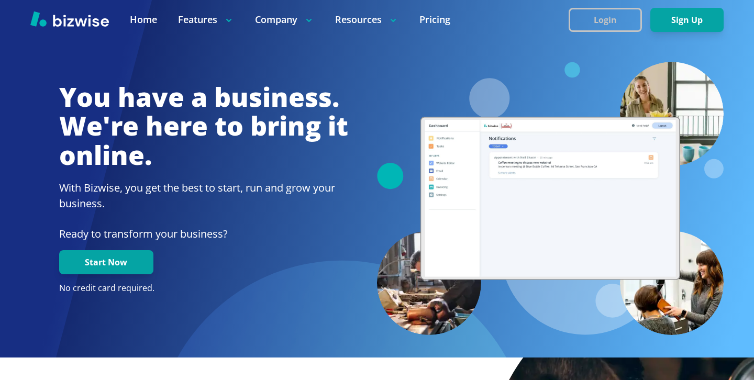
click at [616, 13] on button "Login" at bounding box center [604, 20] width 73 height 24
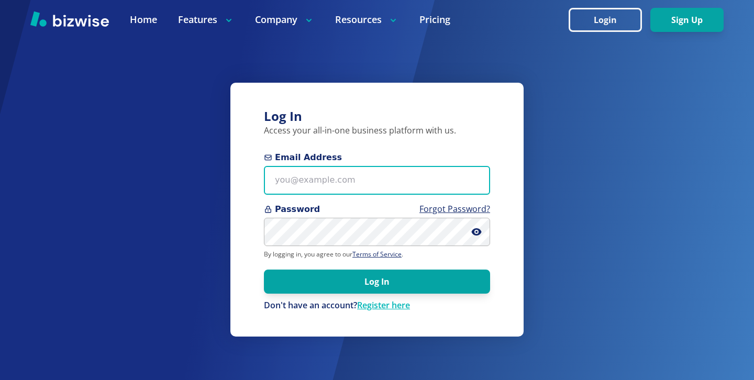
click at [322, 181] on input "Email Address" at bounding box center [377, 180] width 226 height 29
paste input "[PERSON_NAME][EMAIL_ADDRESS][DOMAIN_NAME]"
type input "[PERSON_NAME][EMAIL_ADDRESS][DOMAIN_NAME]"
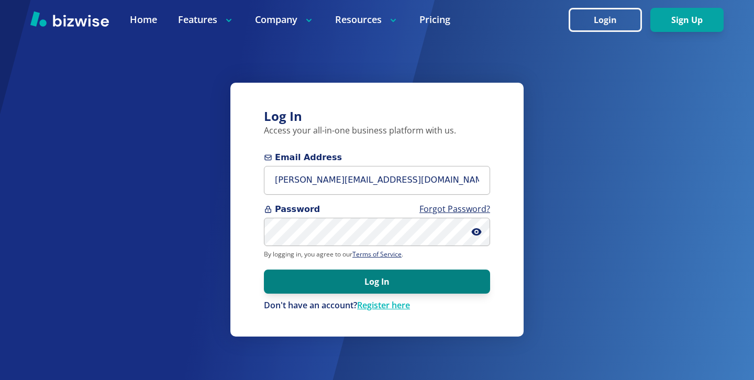
click at [354, 286] on button "Log In" at bounding box center [377, 282] width 226 height 24
